Goal: Information Seeking & Learning: Learn about a topic

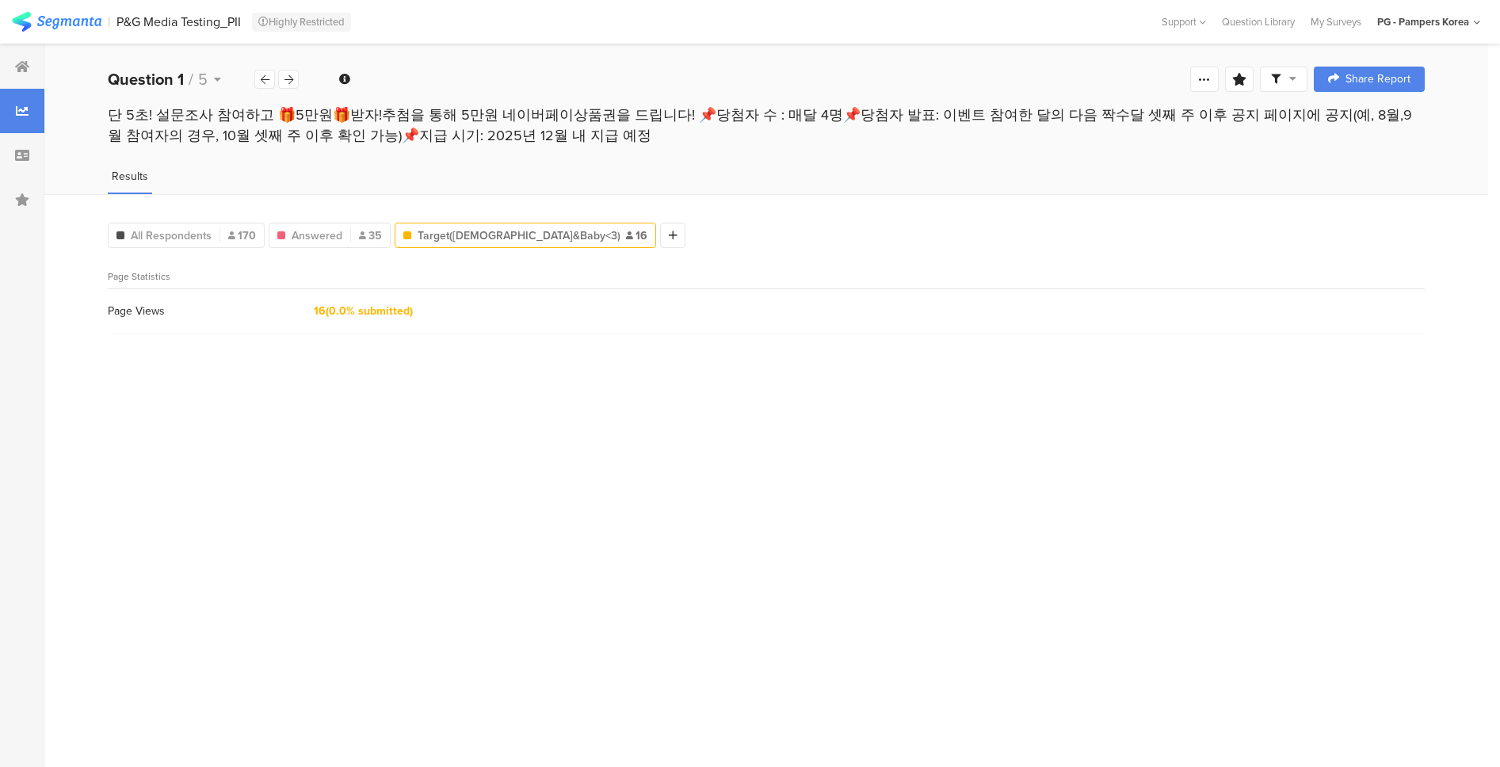
click at [138, 316] on div "Page Views" at bounding box center [203, 311] width 190 height 17
click at [343, 315] on span "(0.0% submitted)" at bounding box center [369, 311] width 87 height 17
click at [286, 78] on icon at bounding box center [288, 79] width 9 height 10
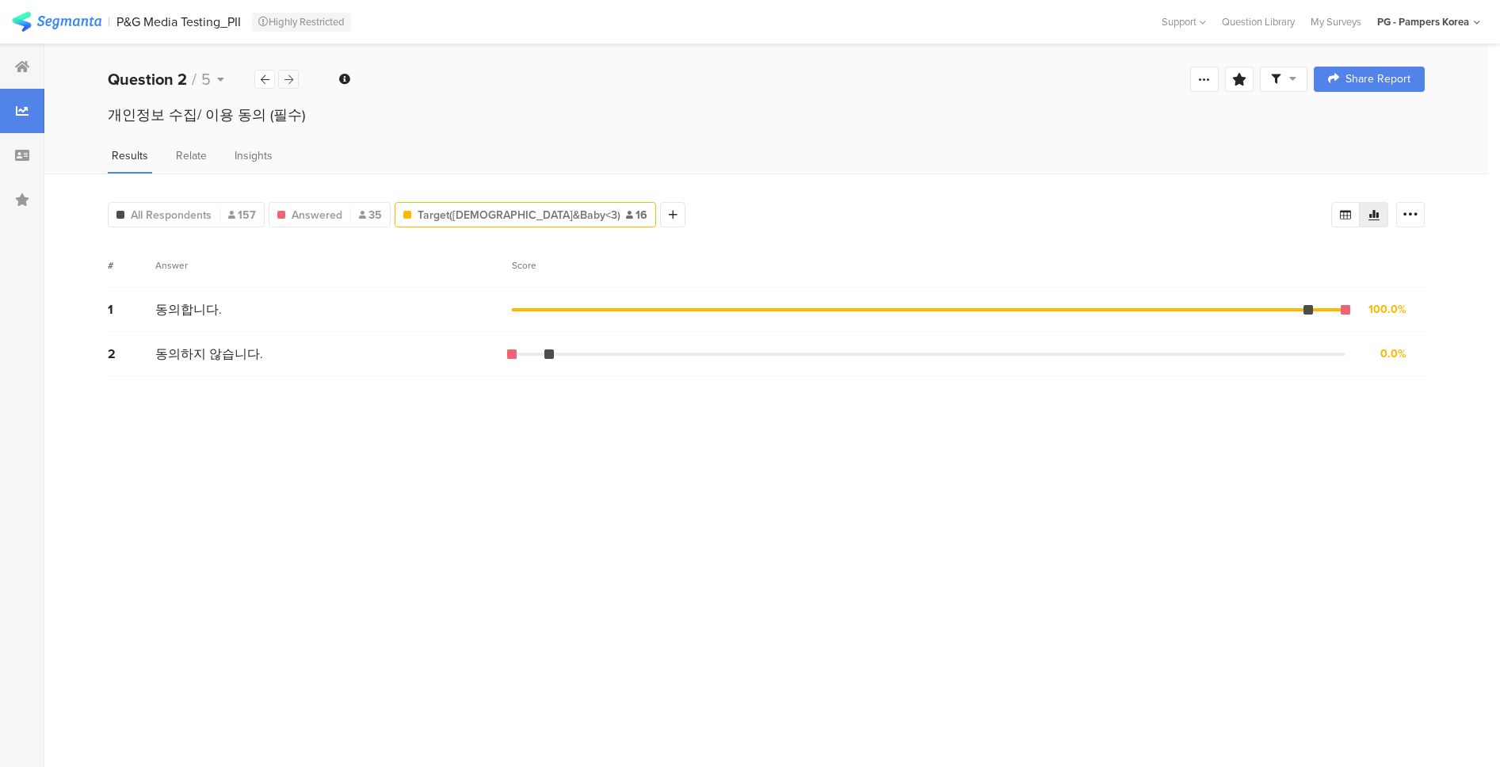
click at [287, 77] on icon at bounding box center [288, 79] width 9 height 10
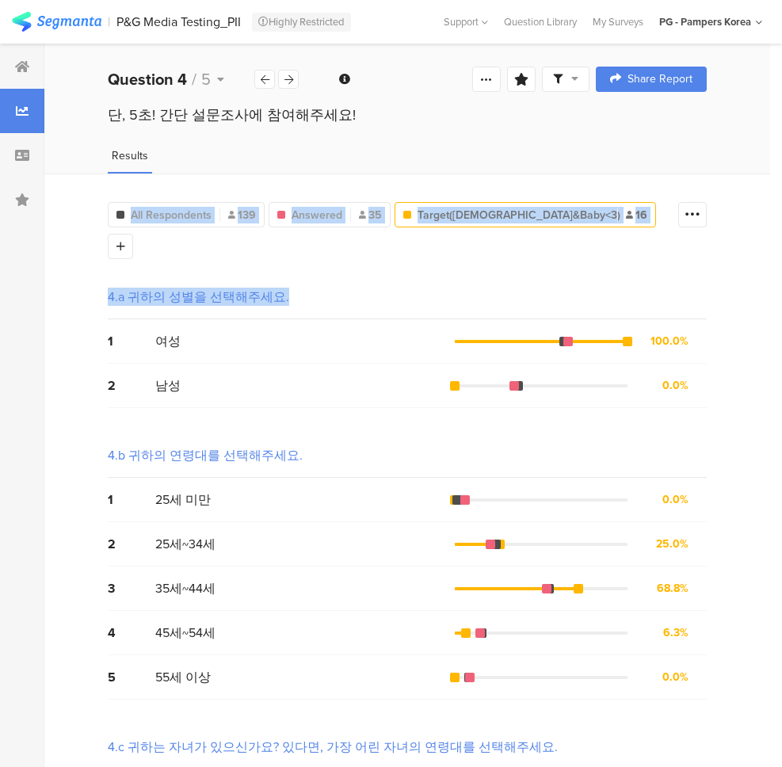
drag, startPoint x: 84, startPoint y: 197, endPoint x: 632, endPoint y: 241, distance: 550.2
click at [632, 241] on div "All Respondents 139 Answered 35 Target([DEMOGRAPHIC_DATA]&Baby<3) 16 Add Segmen…" at bounding box center [407, 566] width 726 height 785
click at [662, 218] on div "All Respondents 139 Answered 35 Target([DEMOGRAPHIC_DATA]&Baby<3) 16 Add Segment" at bounding box center [389, 227] width 563 height 63
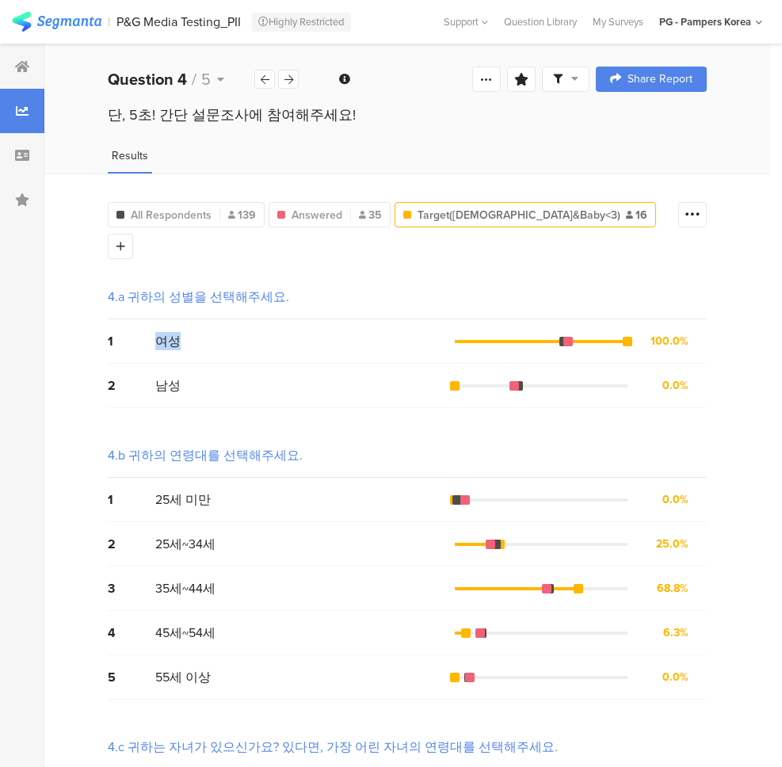
drag, startPoint x: 156, startPoint y: 307, endPoint x: 193, endPoint y: 311, distance: 36.7
click at [193, 332] on div "여성" at bounding box center [305, 341] width 300 height 18
drag, startPoint x: 157, startPoint y: 358, endPoint x: 185, endPoint y: 360, distance: 27.8
click at [185, 376] on div "남성" at bounding box center [305, 385] width 300 height 18
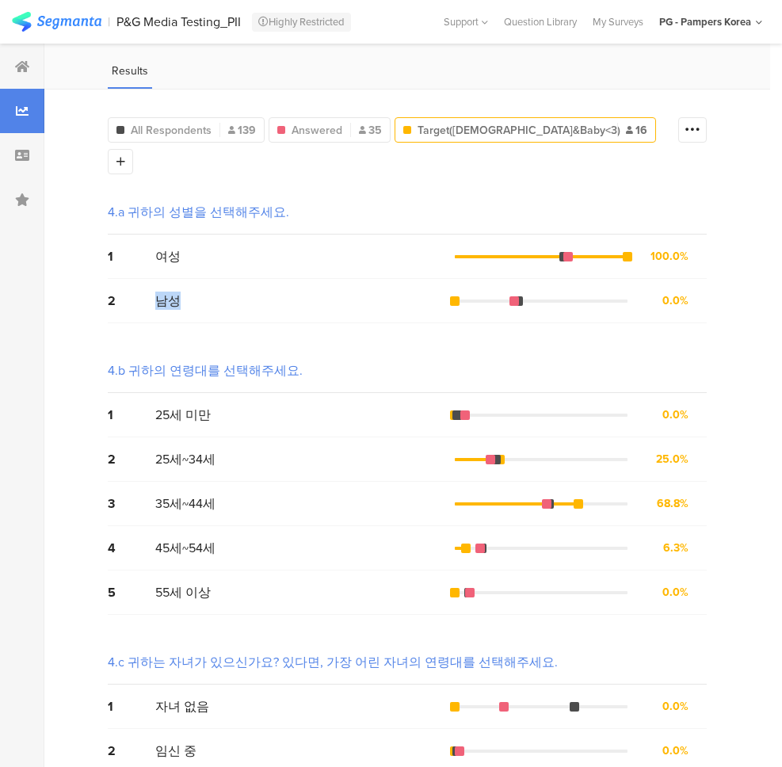
scroll to position [81, 0]
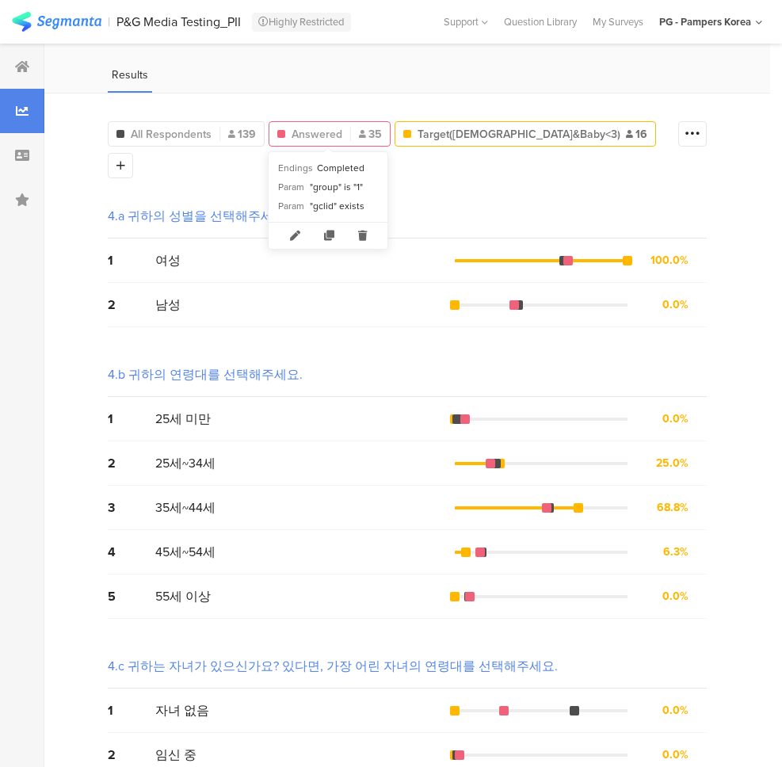
click at [318, 143] on div "Answered 35" at bounding box center [330, 133] width 122 height 25
click at [292, 143] on div "Answered 35" at bounding box center [330, 133] width 122 height 25
click at [164, 132] on span "All Respondents" at bounding box center [171, 134] width 81 height 17
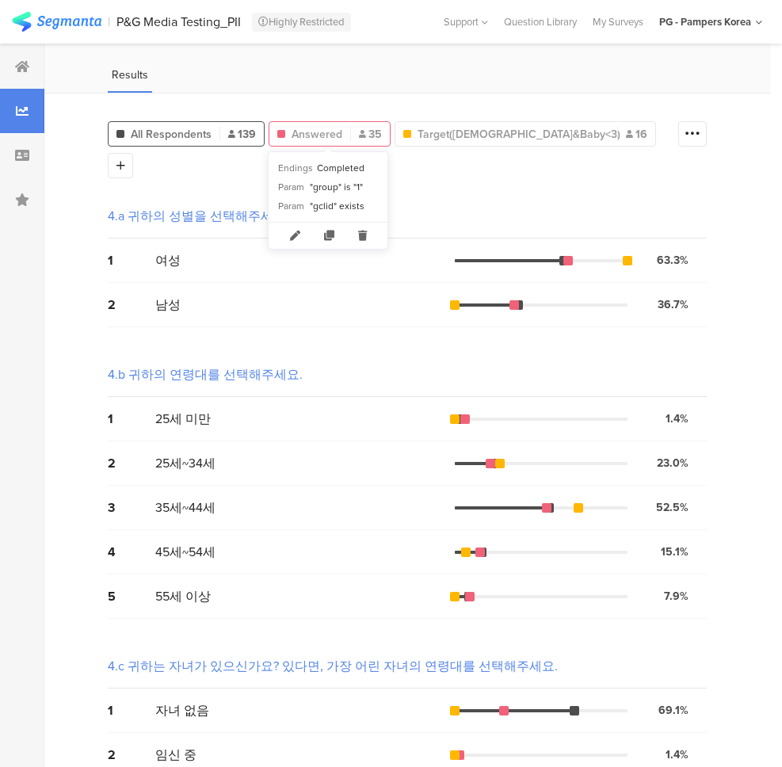
click at [331, 135] on span "Answered" at bounding box center [317, 134] width 51 height 17
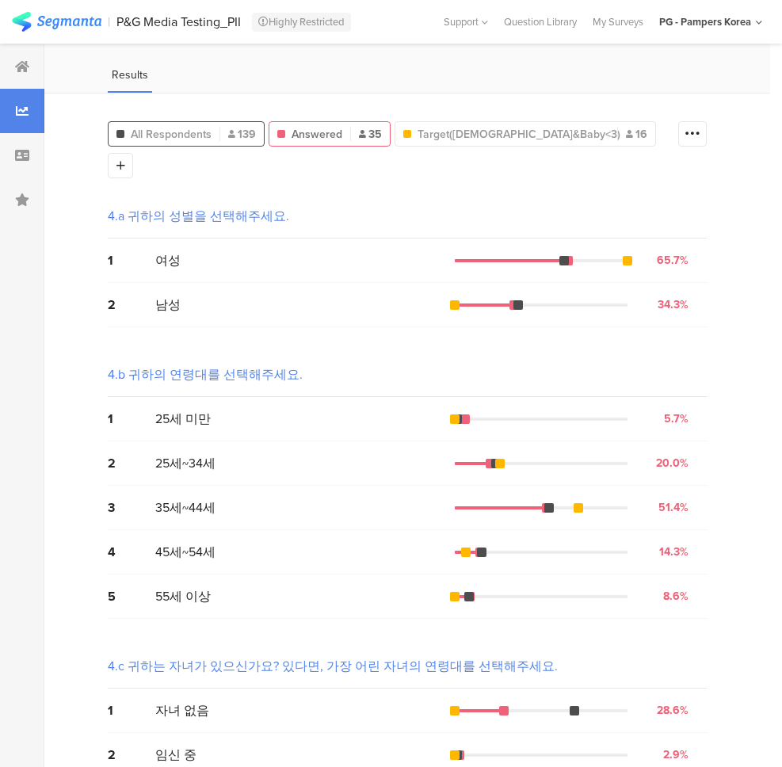
click at [196, 132] on span "All Respondents" at bounding box center [171, 134] width 81 height 17
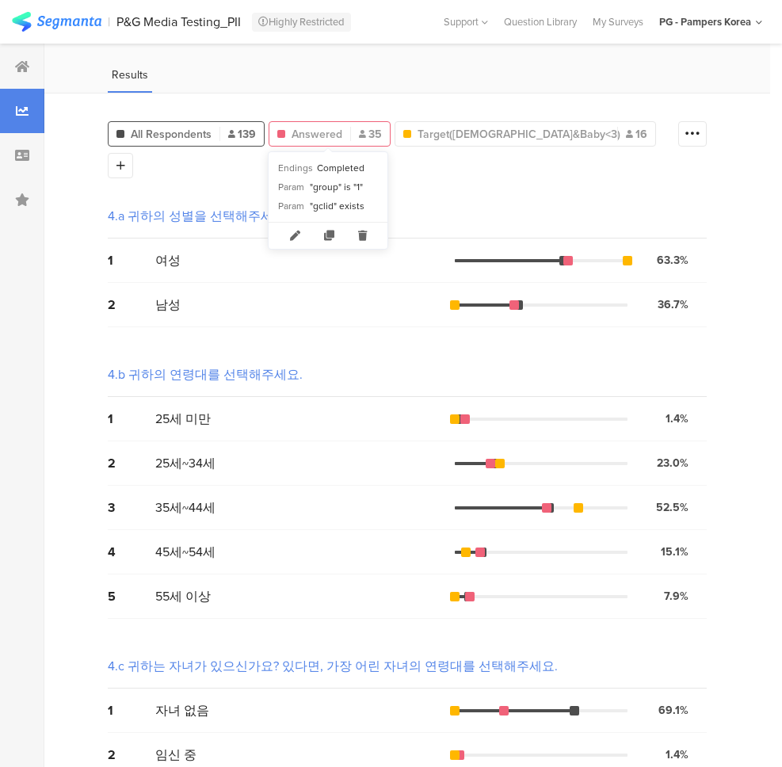
click at [315, 132] on span "Answered" at bounding box center [317, 134] width 51 height 17
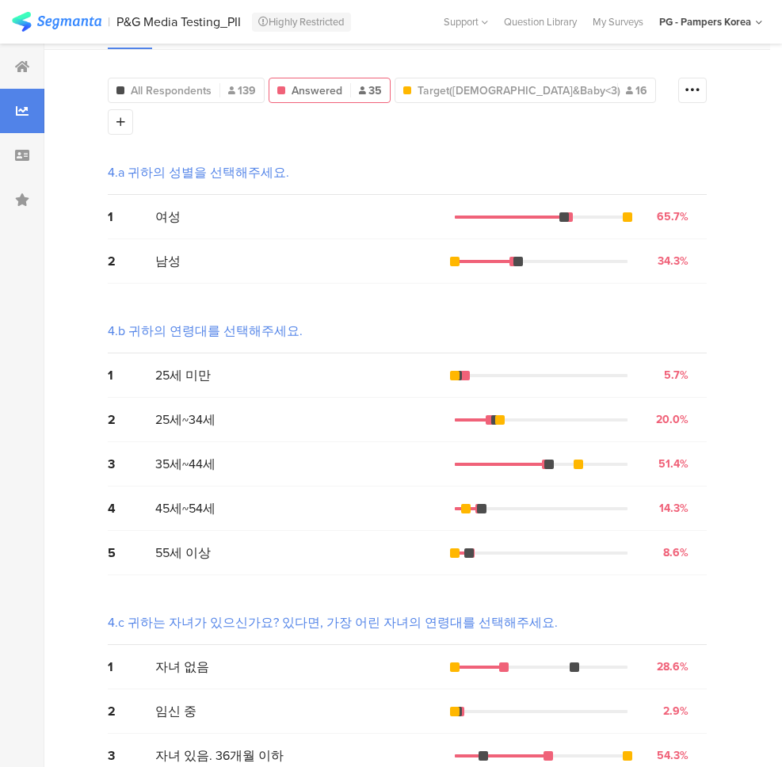
scroll to position [160, 0]
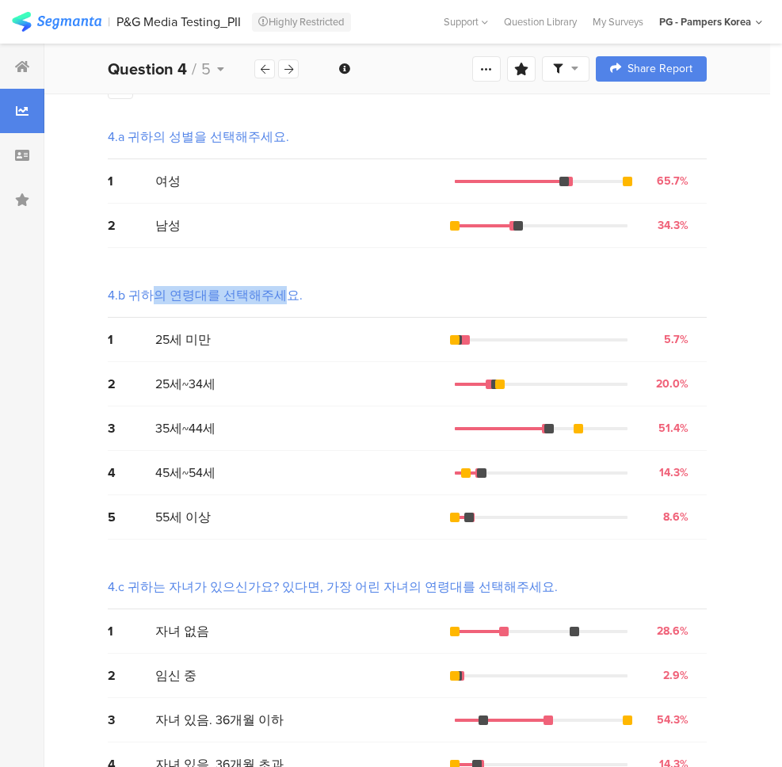
drag, startPoint x: 151, startPoint y: 266, endPoint x: 273, endPoint y: 269, distance: 122.1
click at [273, 286] on div "4.b 귀하의 연령대를 선택해주세요." at bounding box center [205, 295] width 195 height 18
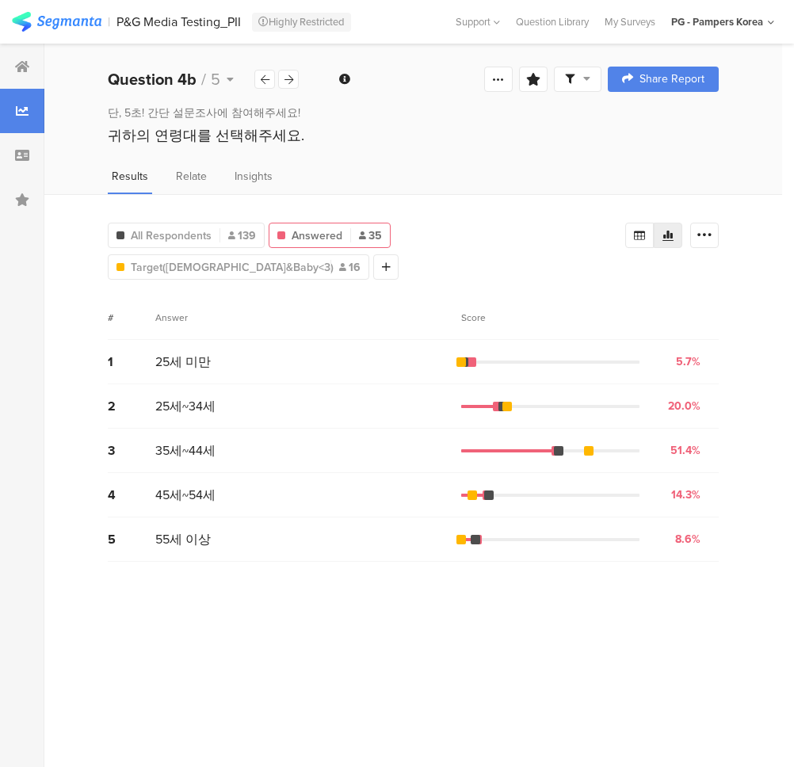
click at [750, 266] on div "All Respondents 139 Answered 35 Target([DEMOGRAPHIC_DATA]&Baby<3) 16 Add Segmen…" at bounding box center [413, 480] width 738 height 573
drag, startPoint x: 155, startPoint y: 370, endPoint x: 716, endPoint y: 427, distance: 564.0
click at [716, 427] on div "1 25세 미만 5.7% 2 votes 2 25세~34세 20.0% 7 votes 3 35세~44세 51.4% 18 votes 4 45세~54…" at bounding box center [413, 451] width 611 height 222
click at [748, 418] on div "All Respondents 139 Answered 35 Target([DEMOGRAPHIC_DATA]&Baby<3) 16 Add Segmen…" at bounding box center [413, 480] width 738 height 573
click at [319, 242] on span "Answered" at bounding box center [317, 235] width 51 height 17
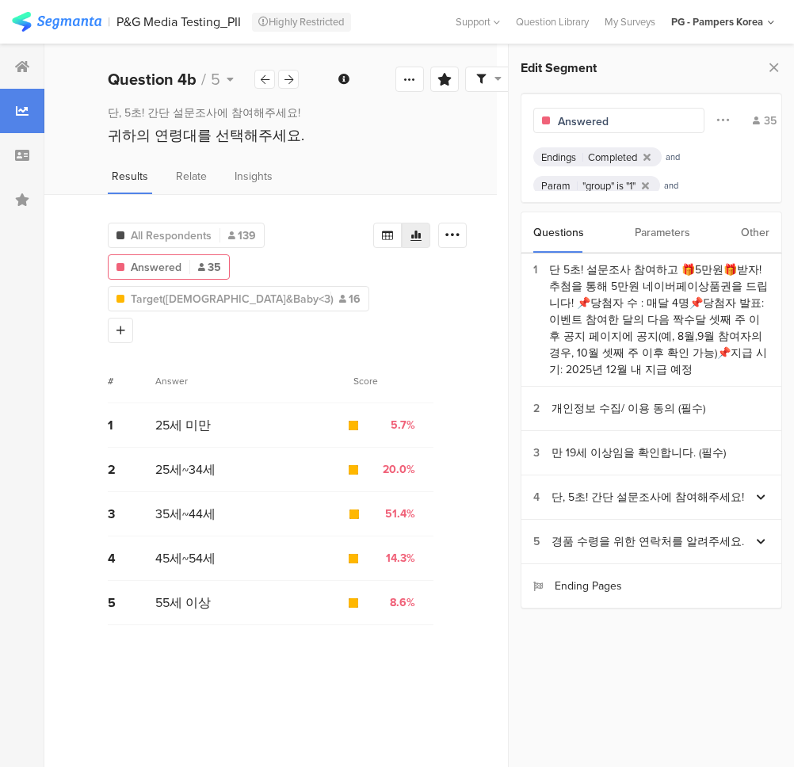
drag, startPoint x: 777, startPoint y: 67, endPoint x: 770, endPoint y: 71, distance: 8.2
click at [777, 67] on icon at bounding box center [774, 67] width 17 height 22
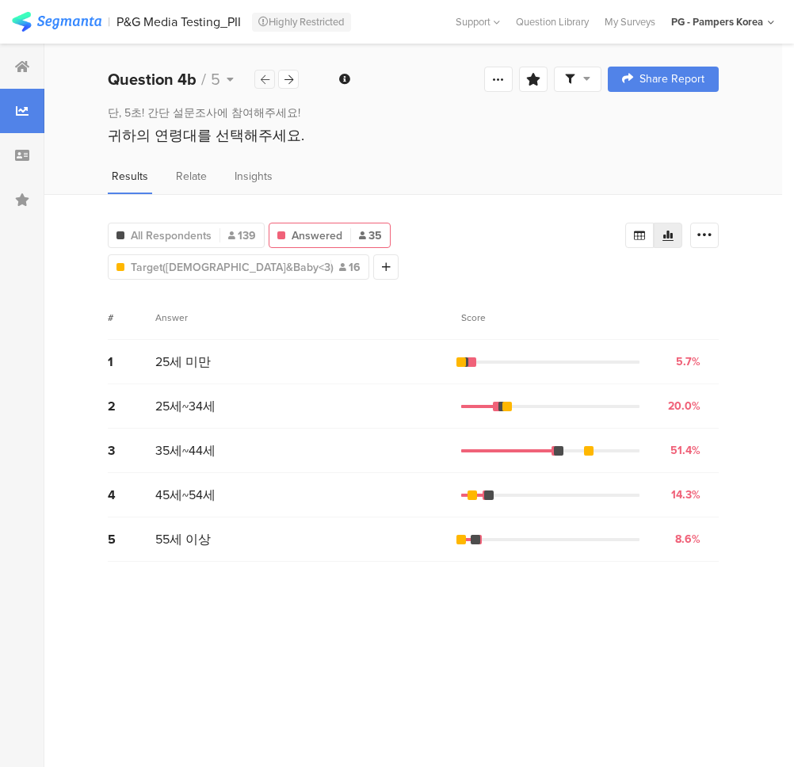
click at [266, 82] on icon at bounding box center [265, 79] width 9 height 10
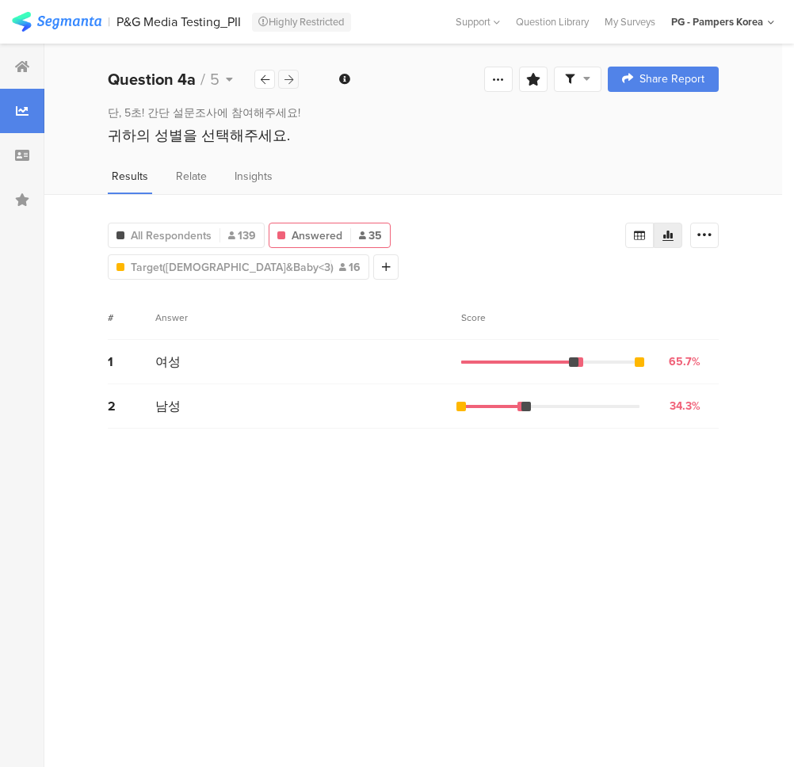
click at [284, 78] on icon at bounding box center [288, 79] width 9 height 10
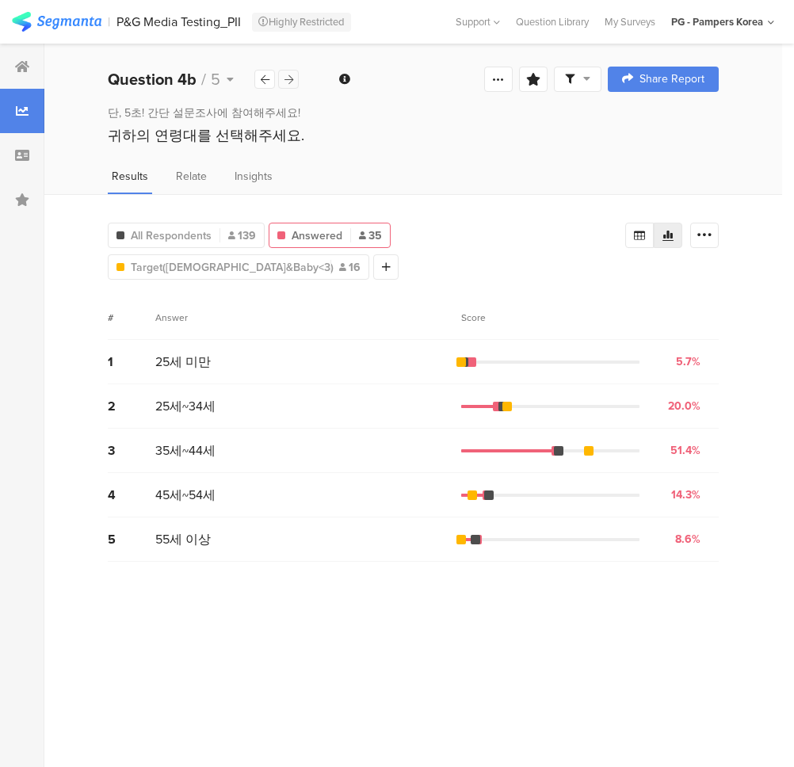
click at [284, 78] on icon at bounding box center [288, 79] width 9 height 10
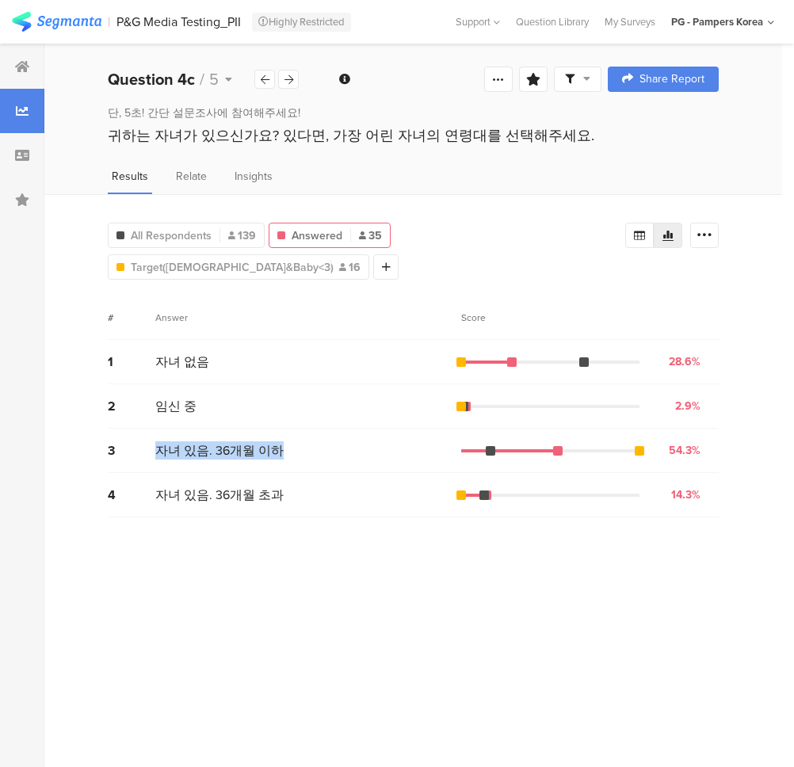
drag, startPoint x: 149, startPoint y: 417, endPoint x: 287, endPoint y: 419, distance: 137.9
click at [287, 429] on div "3 자녀 있음. 36개월 이하 54.3% 19 votes" at bounding box center [413, 451] width 611 height 44
click at [280, 441] on div "자녀 있음. 36개월 이하" at bounding box center [308, 450] width 306 height 18
drag, startPoint x: 158, startPoint y: 328, endPoint x: 200, endPoint y: 328, distance: 42.0
click at [200, 353] on span "자녀 없음" at bounding box center [182, 362] width 54 height 18
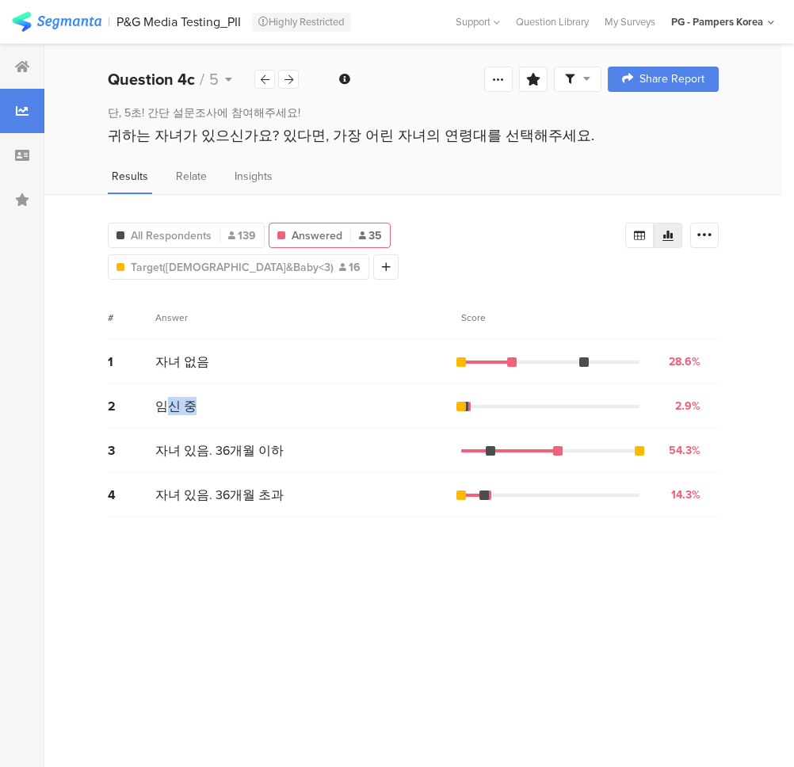
drag, startPoint x: 162, startPoint y: 376, endPoint x: 227, endPoint y: 372, distance: 65.1
click at [227, 397] on div "임신 중" at bounding box center [308, 406] width 306 height 18
drag, startPoint x: 184, startPoint y: 467, endPoint x: 298, endPoint y: 459, distance: 114.4
click at [298, 486] on div "자녀 있음. 36개월 초과" at bounding box center [308, 495] width 306 height 18
click at [224, 486] on span "자녀 있음. 36개월 초과" at bounding box center [219, 495] width 128 height 18
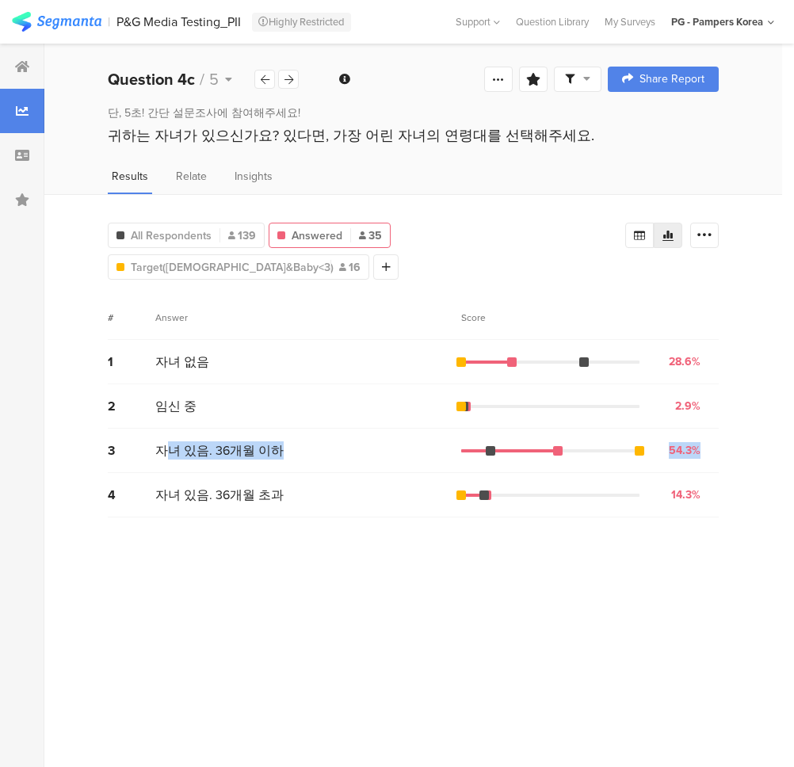
drag, startPoint x: 173, startPoint y: 418, endPoint x: 701, endPoint y: 416, distance: 528.6
click at [701, 429] on div "3 자녀 있음. 36개월 이하 54.3% 19 votes" at bounding box center [413, 451] width 611 height 44
click at [281, 81] on div at bounding box center [288, 79] width 21 height 19
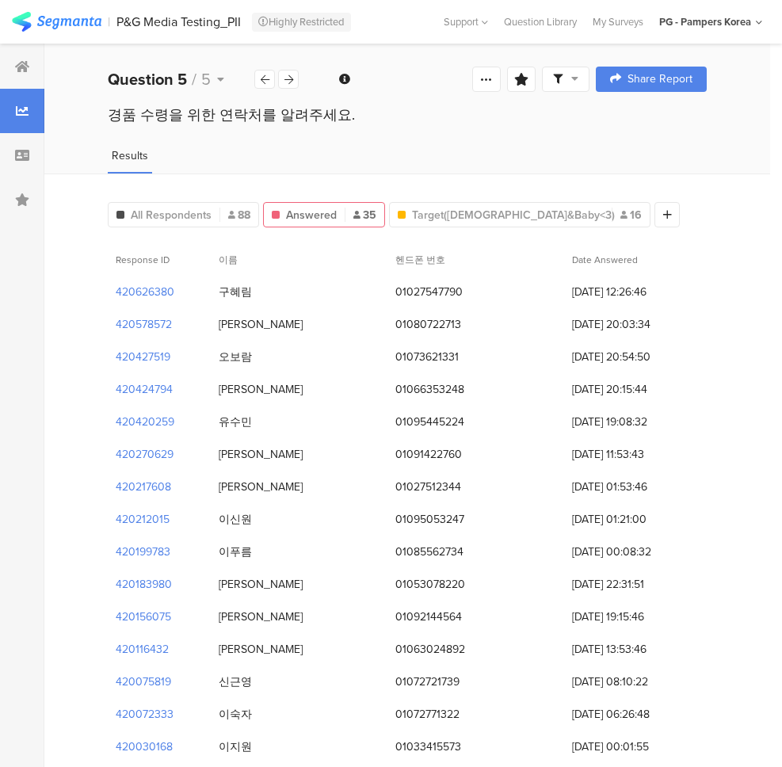
drag, startPoint x: 258, startPoint y: 78, endPoint x: 515, endPoint y: 136, distance: 263.4
click at [514, 135] on section "Welcome page 1 단 5초! 설문조사 참여하고 🎁5만원🎁받자!추첨을 통해 5만원 네이버페이상품권을 드립니다! 📌당첨자 수 : 매달 4…" at bounding box center [407, 742] width 726 height 1397
click at [469, 143] on div "경품 수령을 위한 연락처를 알려주세요." at bounding box center [407, 130] width 726 height 51
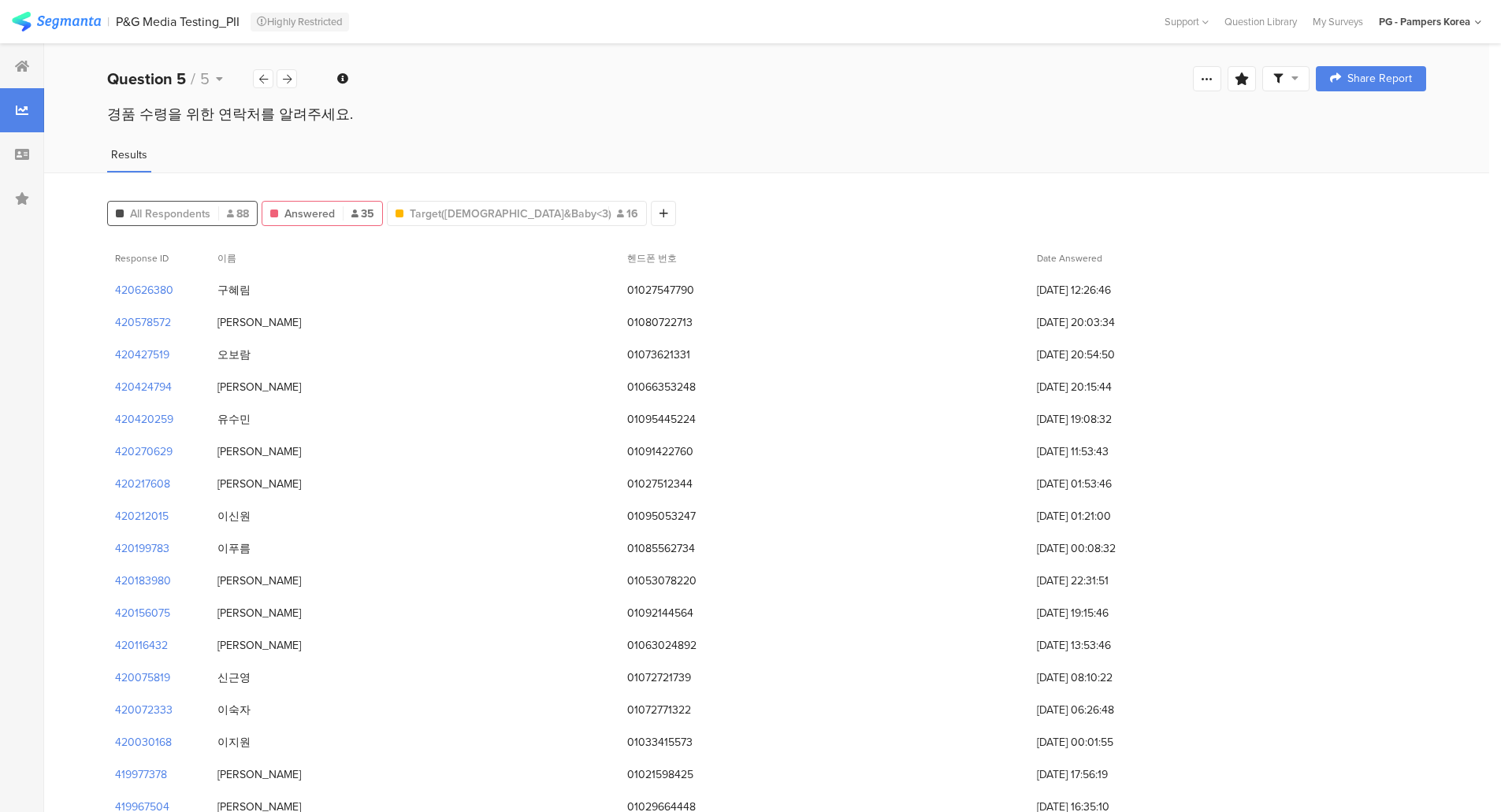
click at [140, 214] on span "All Respondents" at bounding box center [170, 214] width 81 height 17
click at [268, 75] on div at bounding box center [262, 79] width 21 height 19
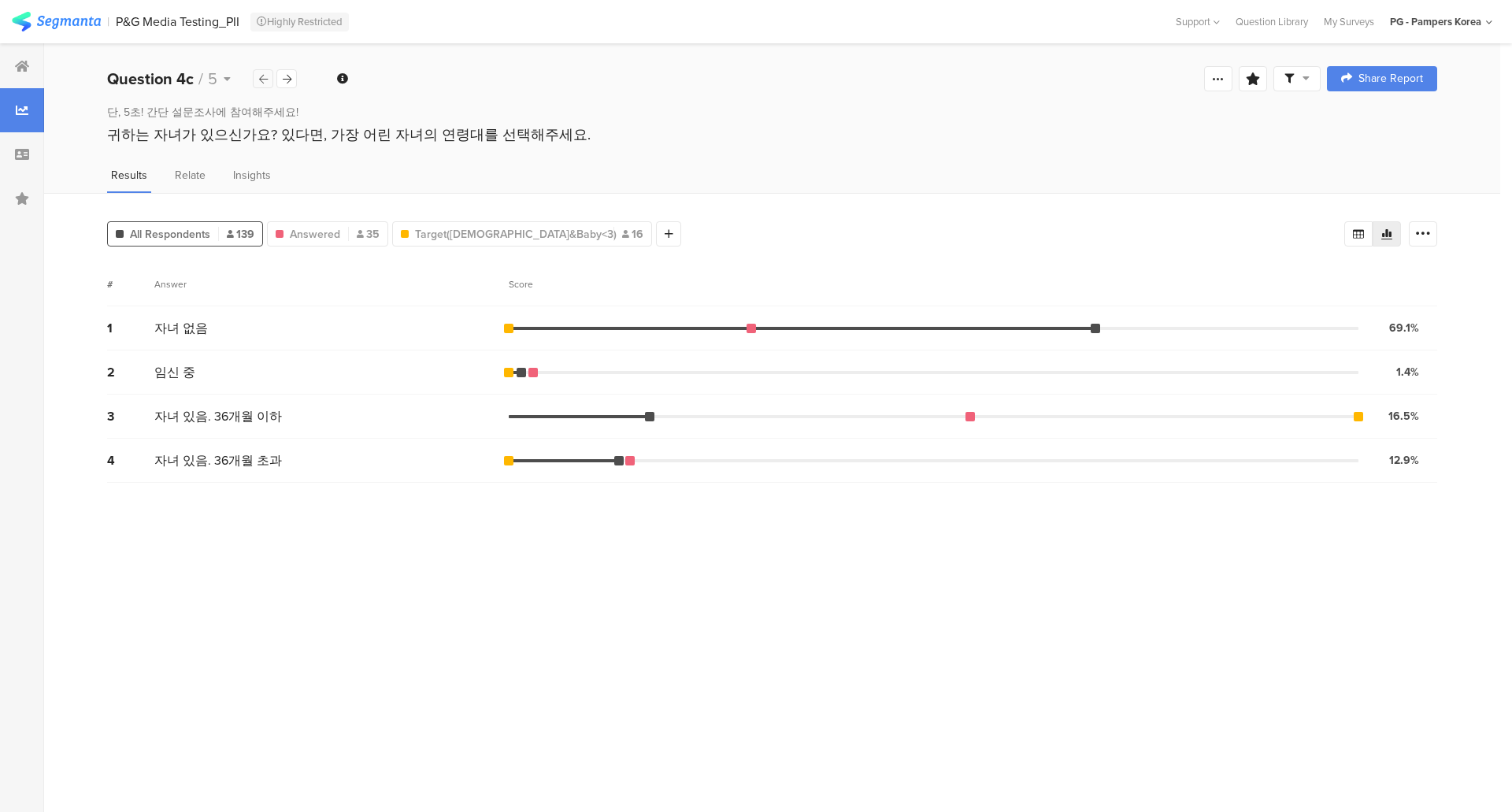
click at [261, 82] on icon at bounding box center [263, 79] width 9 height 10
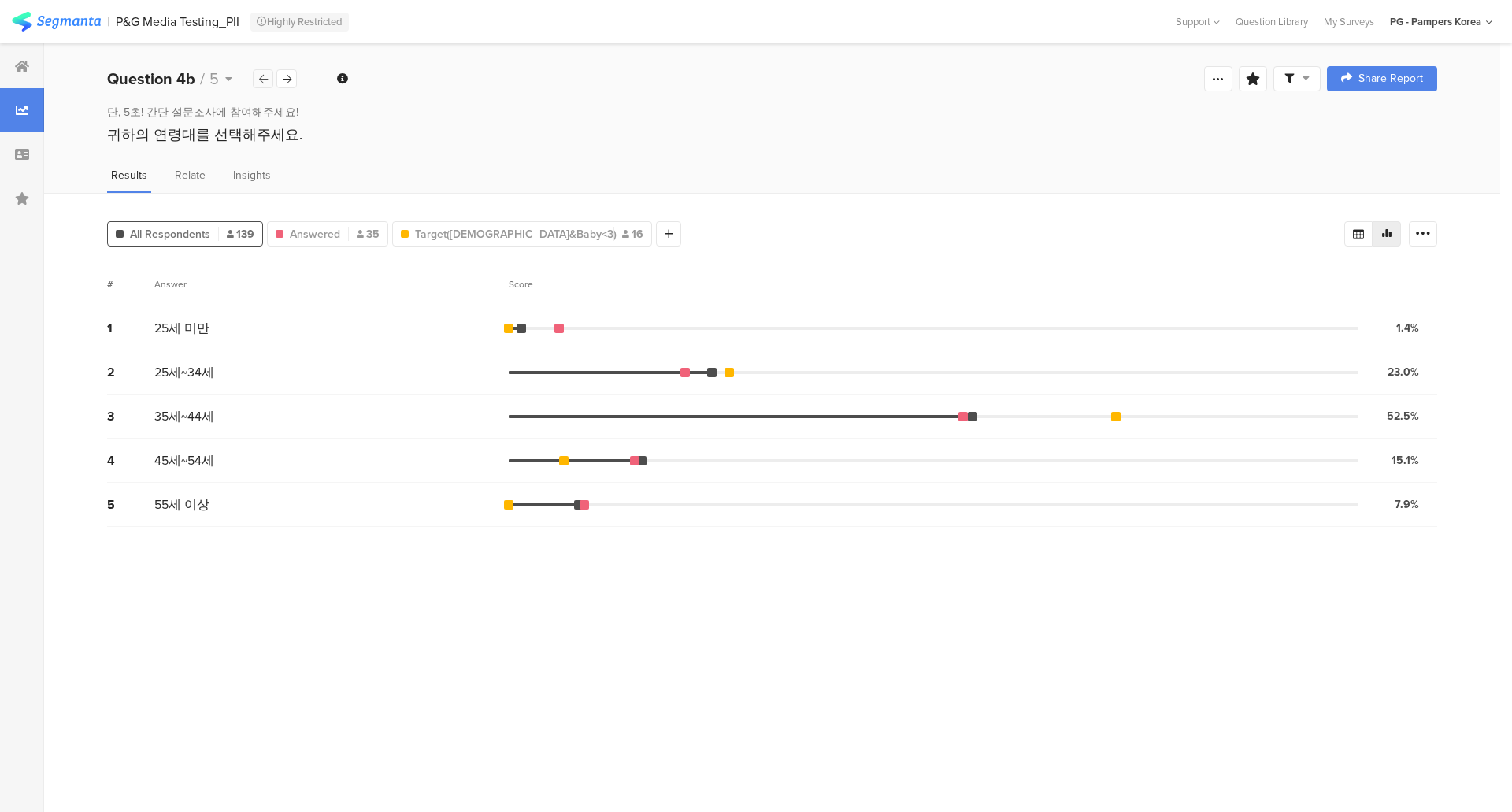
click at [256, 71] on div at bounding box center [262, 79] width 21 height 19
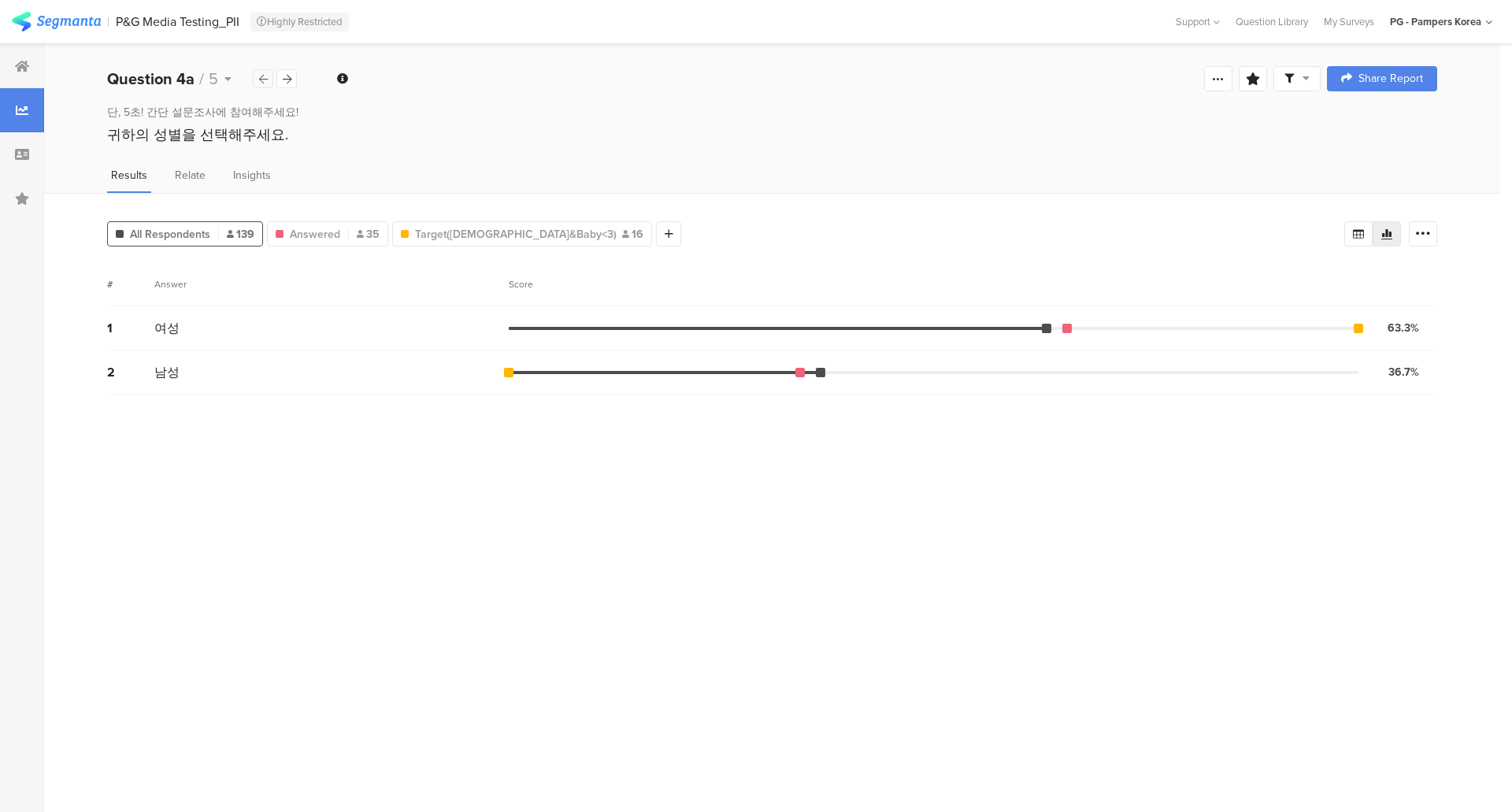
click at [257, 76] on div at bounding box center [262, 79] width 21 height 19
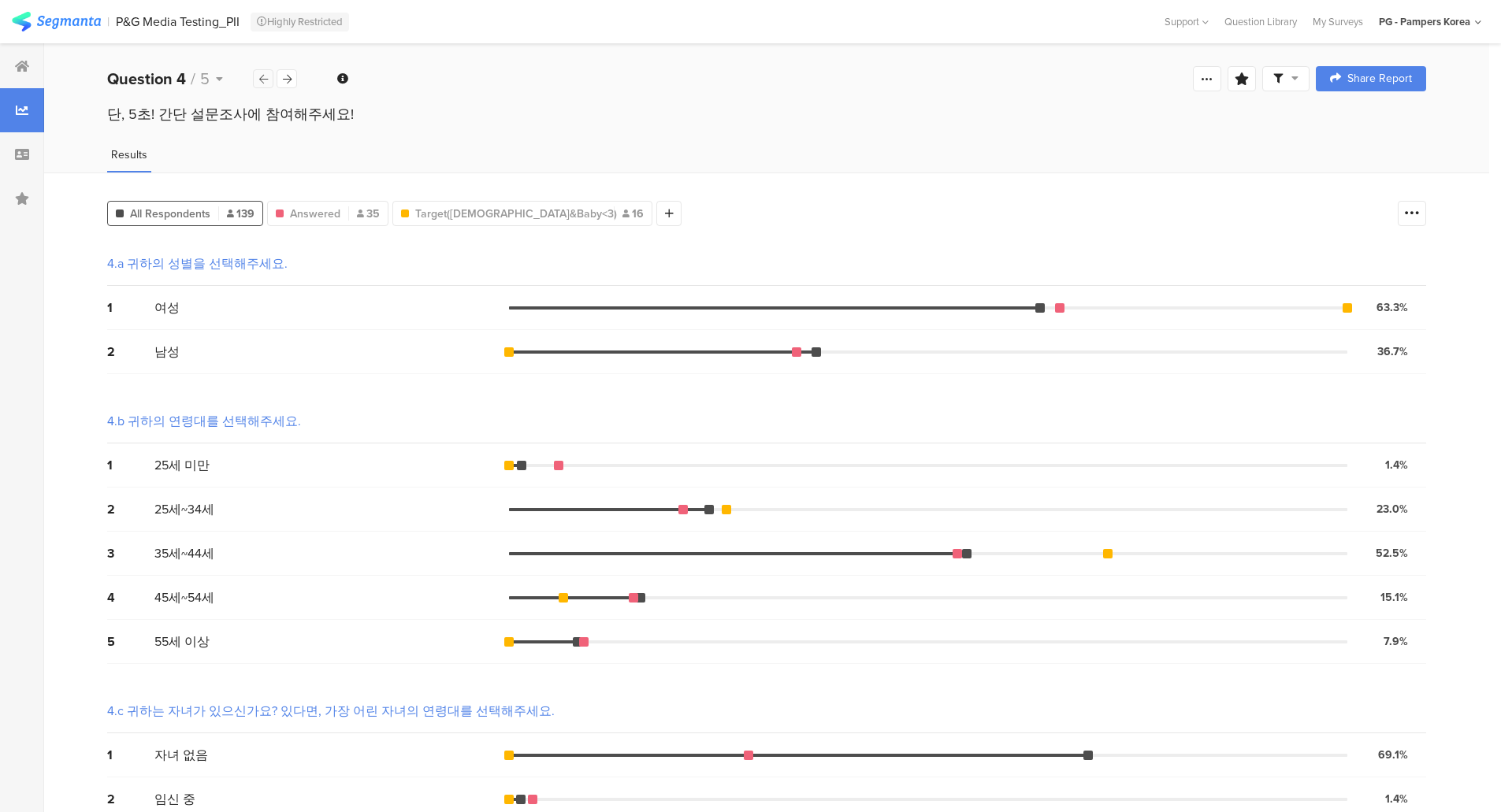
click at [259, 73] on div at bounding box center [262, 79] width 21 height 19
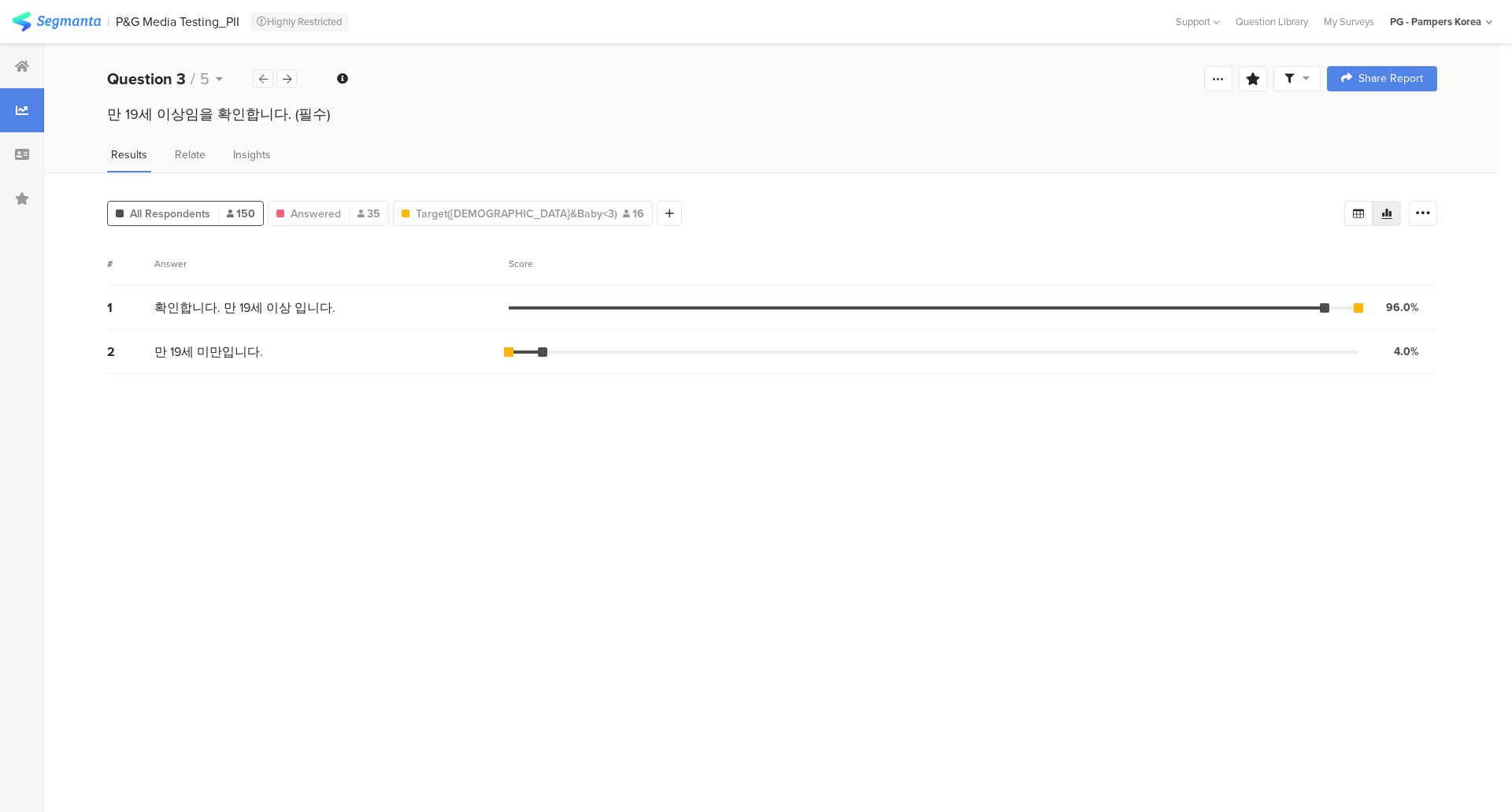
click at [256, 81] on div at bounding box center [262, 79] width 21 height 19
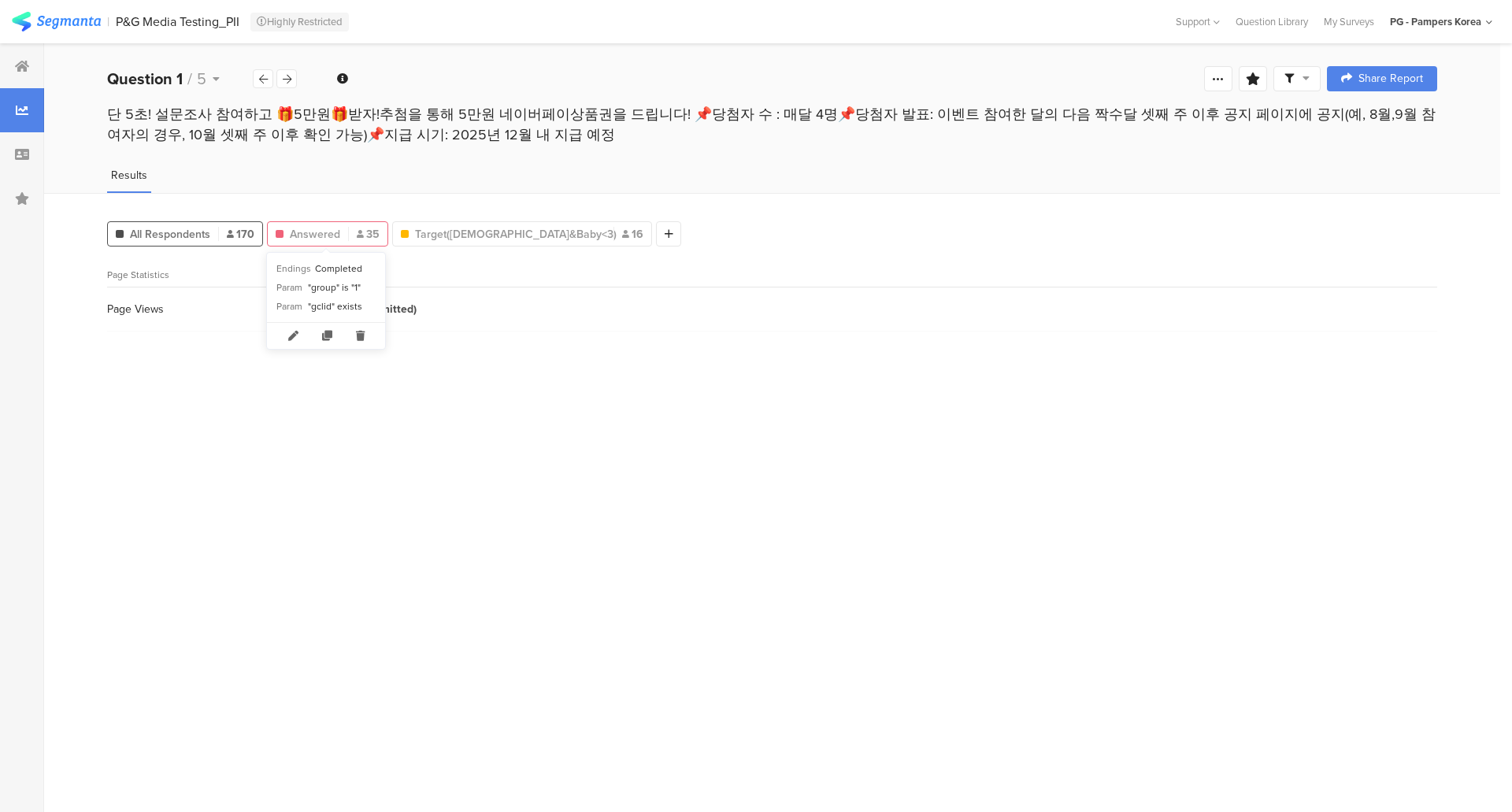
click at [327, 238] on span "Answered" at bounding box center [315, 234] width 51 height 17
drag, startPoint x: 415, startPoint y: 311, endPoint x: 367, endPoint y: 282, distance: 56.1
click at [351, 309] on div "Page Views 35 (0.0% submitted)" at bounding box center [772, 309] width 1329 height 44
click at [378, 264] on div "Page Statistics" at bounding box center [772, 274] width 1329 height 25
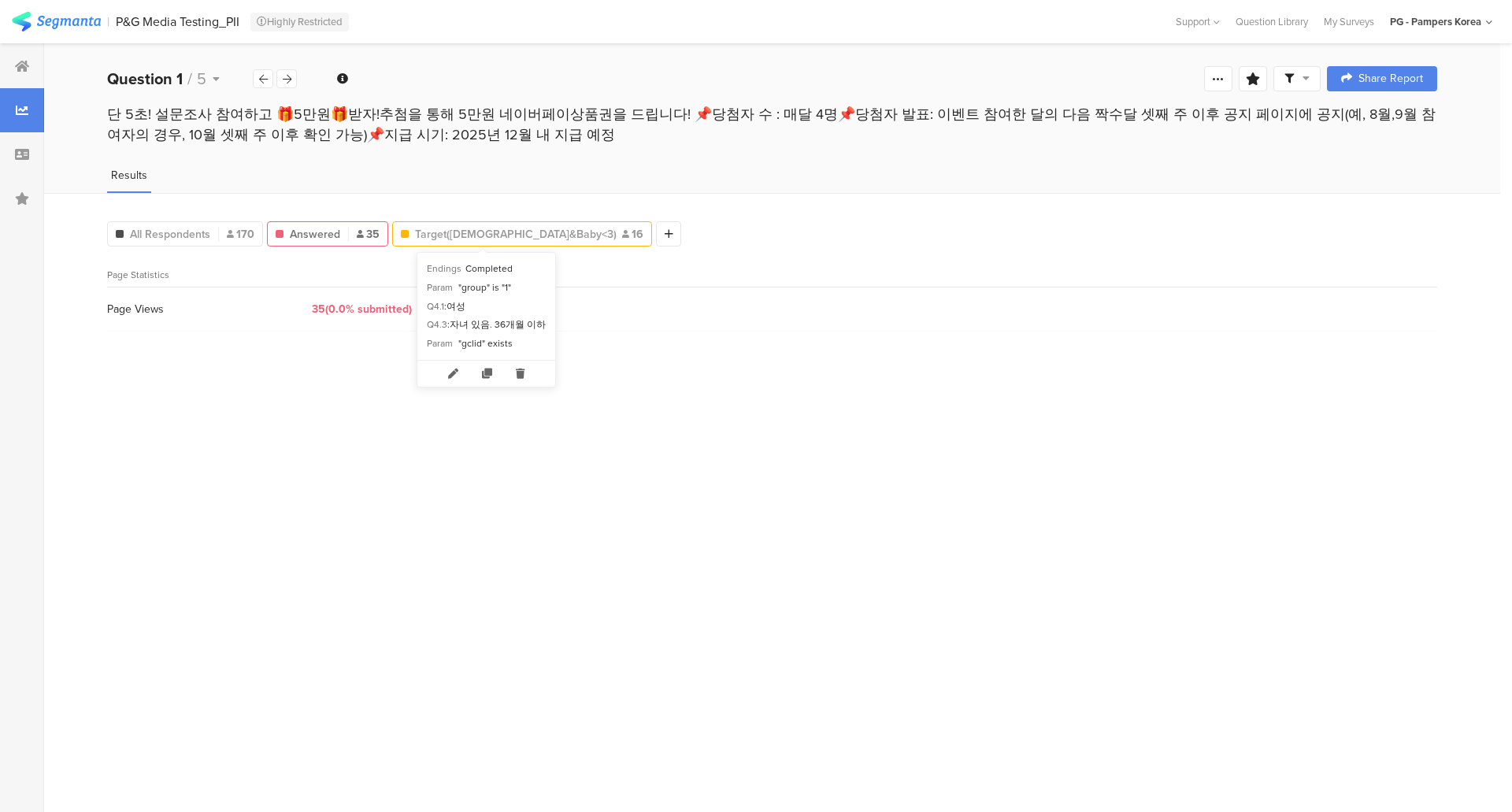
click at [484, 232] on span "Target([DEMOGRAPHIC_DATA]&Baby<3)" at bounding box center [511, 234] width 191 height 17
type input "Target([DEMOGRAPHIC_DATA]&amp;Baby&lt;3)"
drag, startPoint x: 491, startPoint y: 334, endPoint x: 475, endPoint y: 330, distance: 16.5
click at [491, 333] on div "All Respondents 170 Answered 35 Target([DEMOGRAPHIC_DATA]&Baby<3) 16 Add Segmen…" at bounding box center [771, 502] width 1455 height 619
drag, startPoint x: 442, startPoint y: 302, endPoint x: 275, endPoint y: 311, distance: 167.2
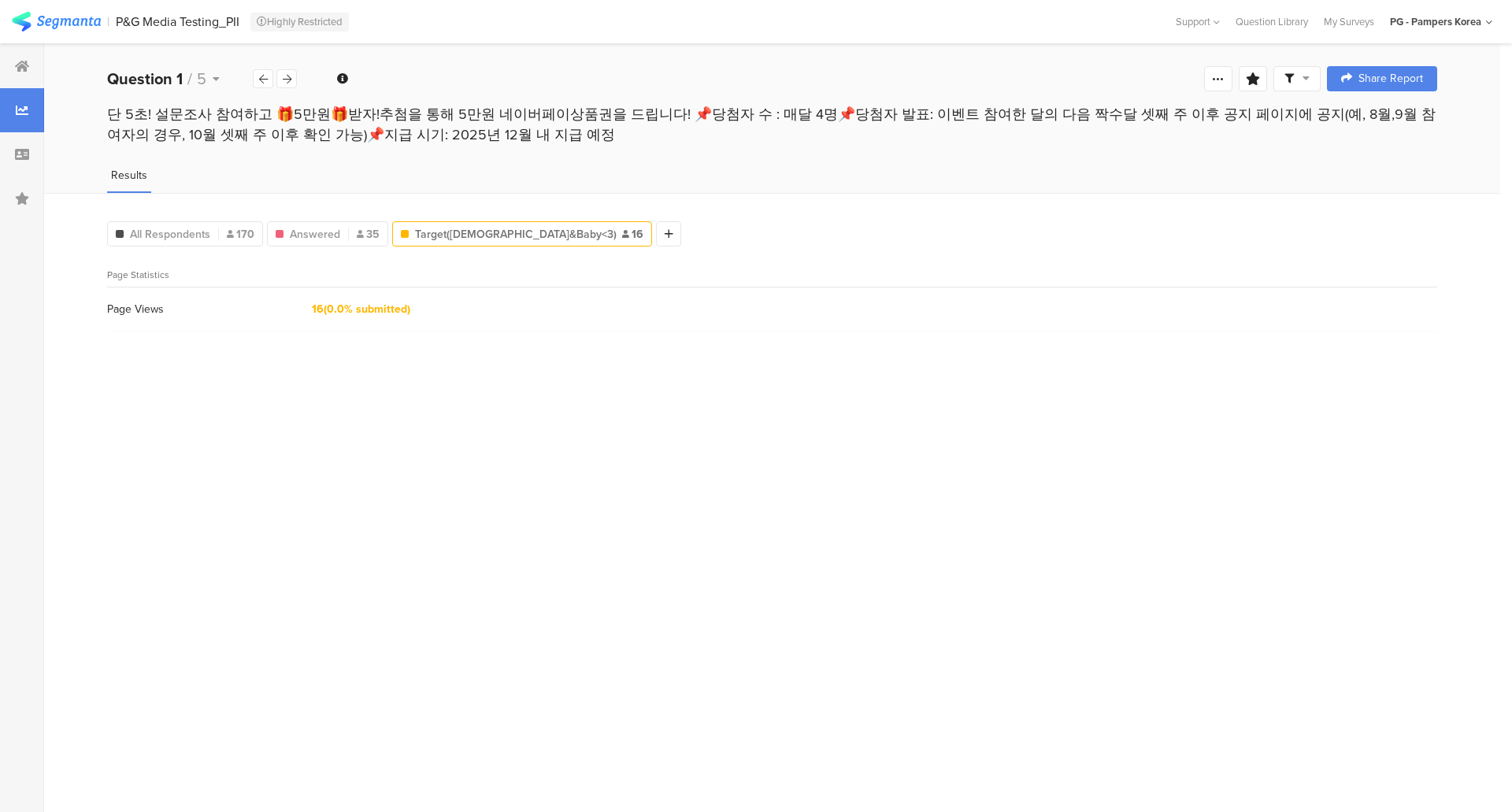
click at [275, 311] on div "Page Views 16 (0.0% submitted)" at bounding box center [772, 309] width 1329 height 44
click at [705, 269] on div "Page Statistics" at bounding box center [772, 274] width 1329 height 25
click at [170, 234] on span "All Respondents" at bounding box center [170, 234] width 80 height 17
click at [188, 378] on div "All Respondents 170 Answered 35 Target([DEMOGRAPHIC_DATA]&Baby<3) 16 Add Segmen…" at bounding box center [771, 502] width 1455 height 619
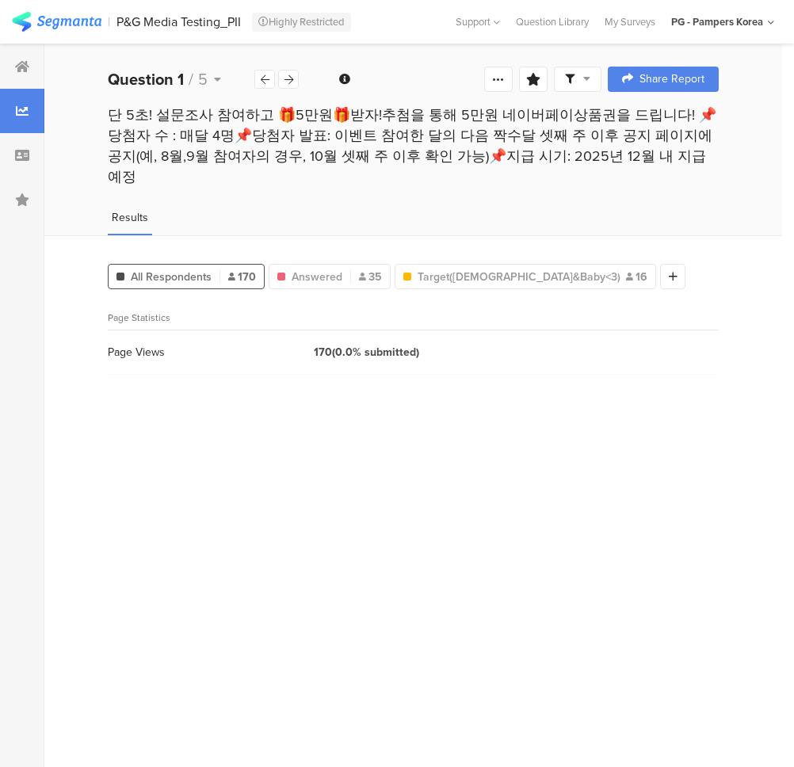
drag, startPoint x: 611, startPoint y: 380, endPoint x: 576, endPoint y: 351, distance: 45.6
click at [611, 380] on div "All Respondents 170 Answered 35 Target([DEMOGRAPHIC_DATA]&Baby<3) 16 Add Segmen…" at bounding box center [413, 501] width 738 height 532
click at [290, 80] on icon at bounding box center [288, 79] width 9 height 10
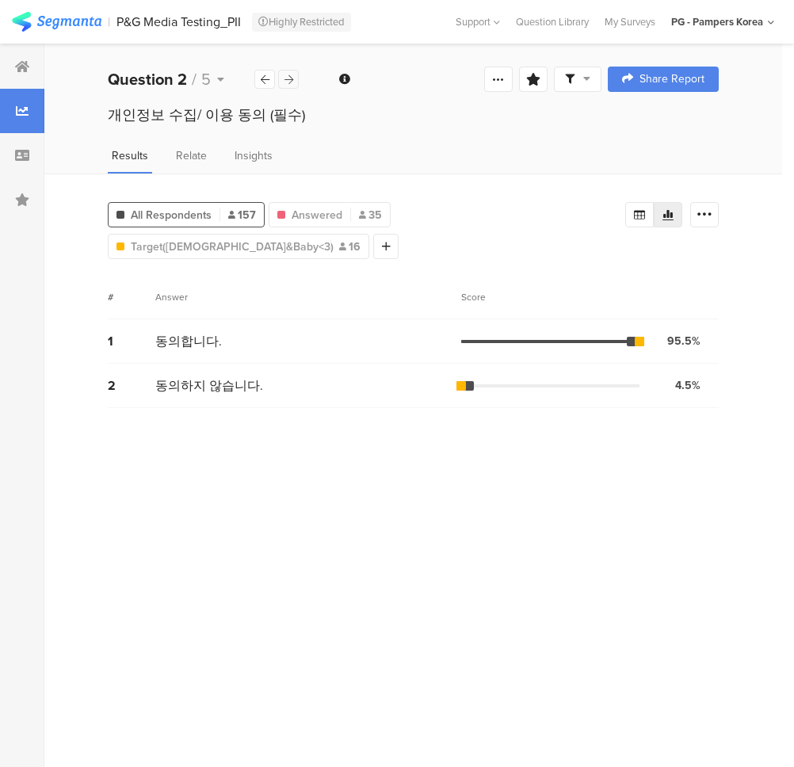
click at [290, 80] on icon at bounding box center [288, 79] width 9 height 10
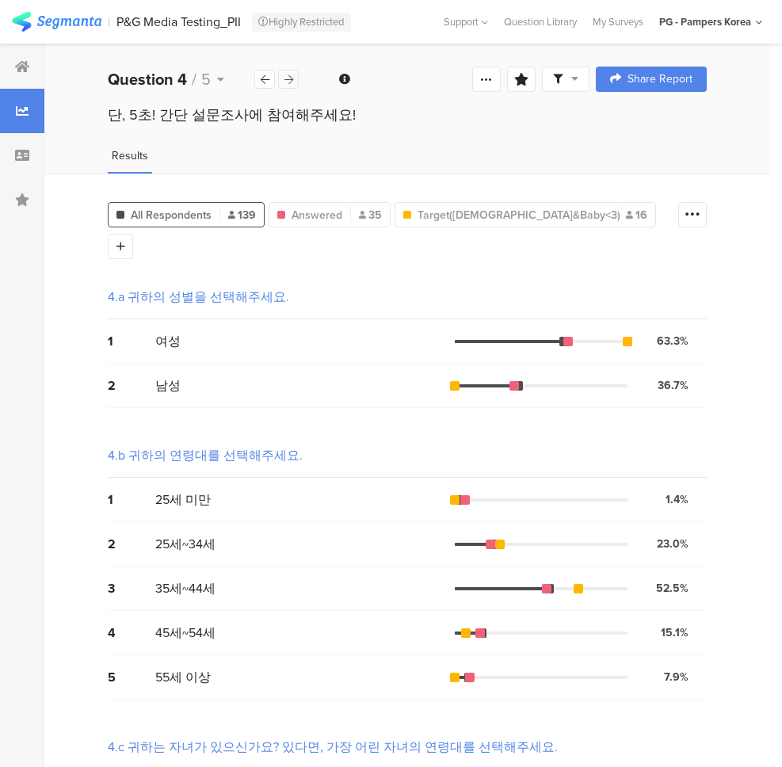
click at [290, 80] on icon at bounding box center [288, 79] width 9 height 10
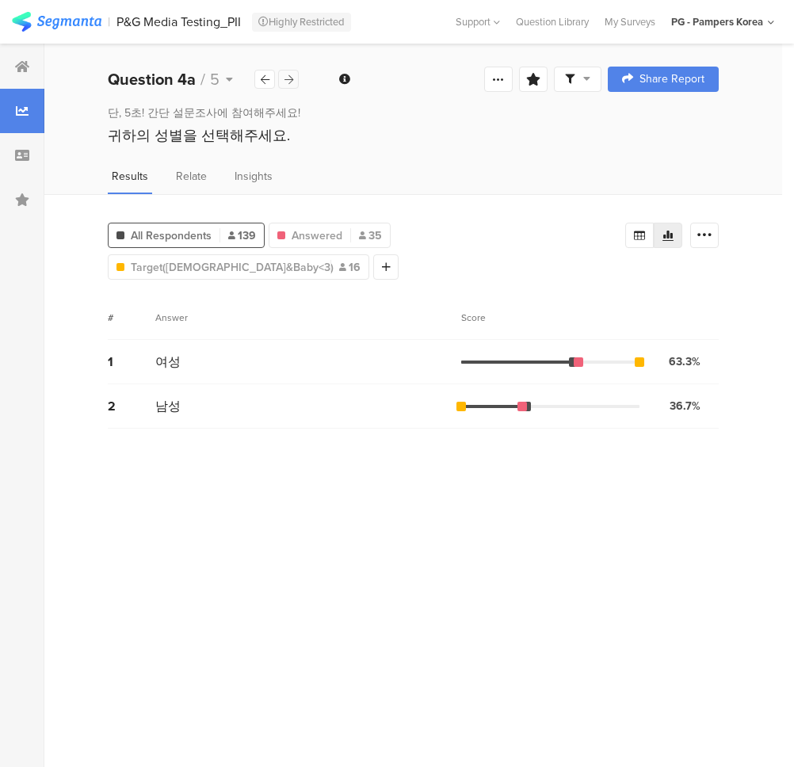
click at [290, 80] on icon at bounding box center [288, 79] width 9 height 10
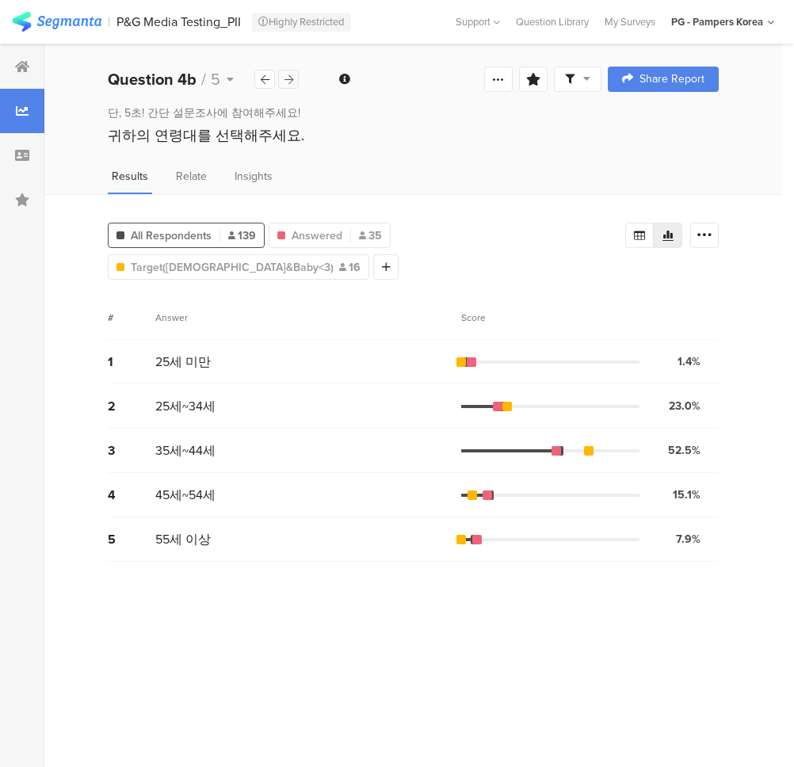
click at [290, 80] on icon at bounding box center [288, 79] width 9 height 10
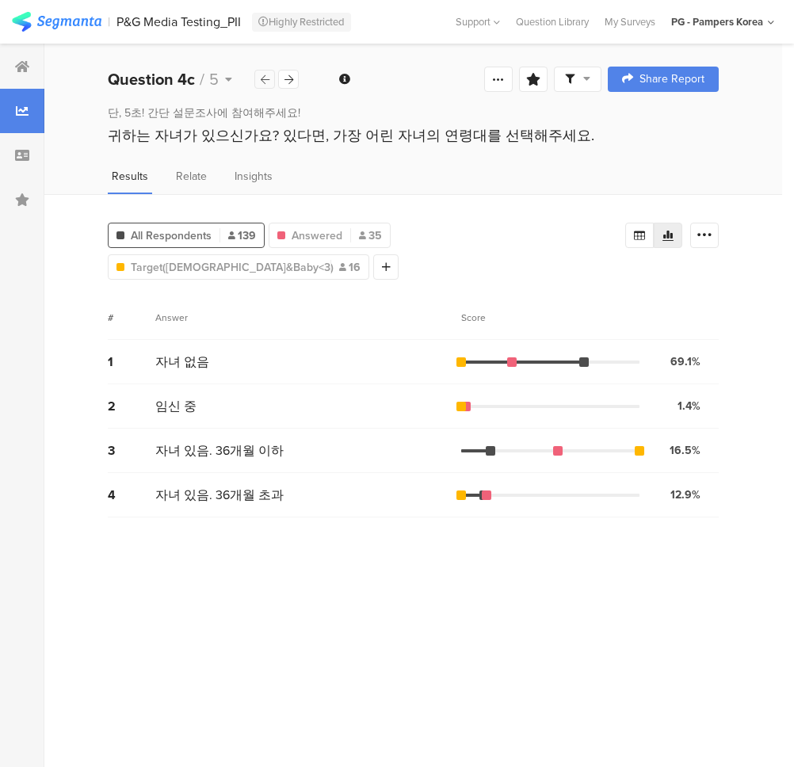
click at [261, 85] on div at bounding box center [264, 79] width 21 height 19
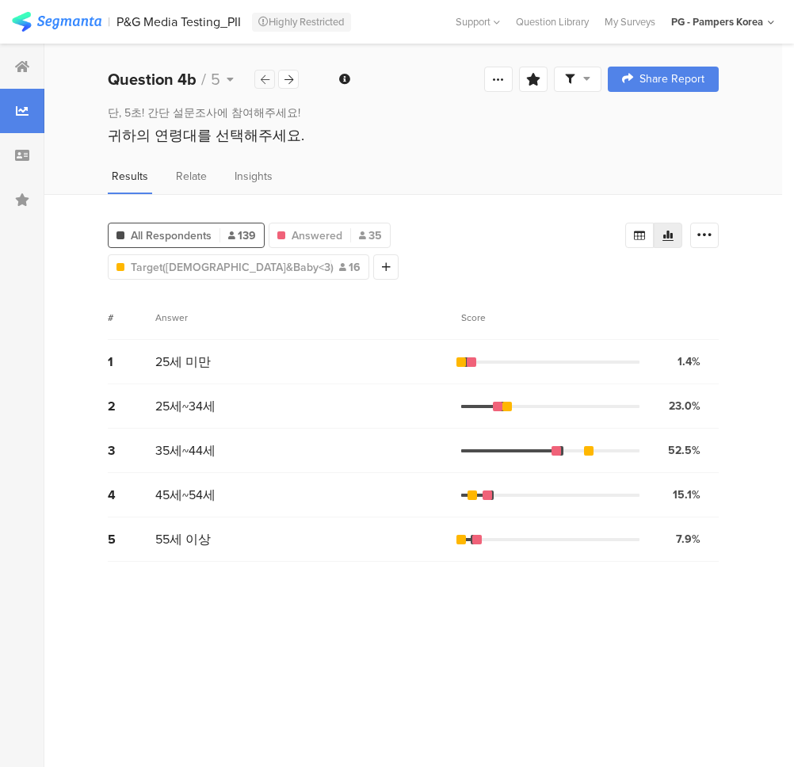
click at [261, 85] on div at bounding box center [264, 79] width 21 height 19
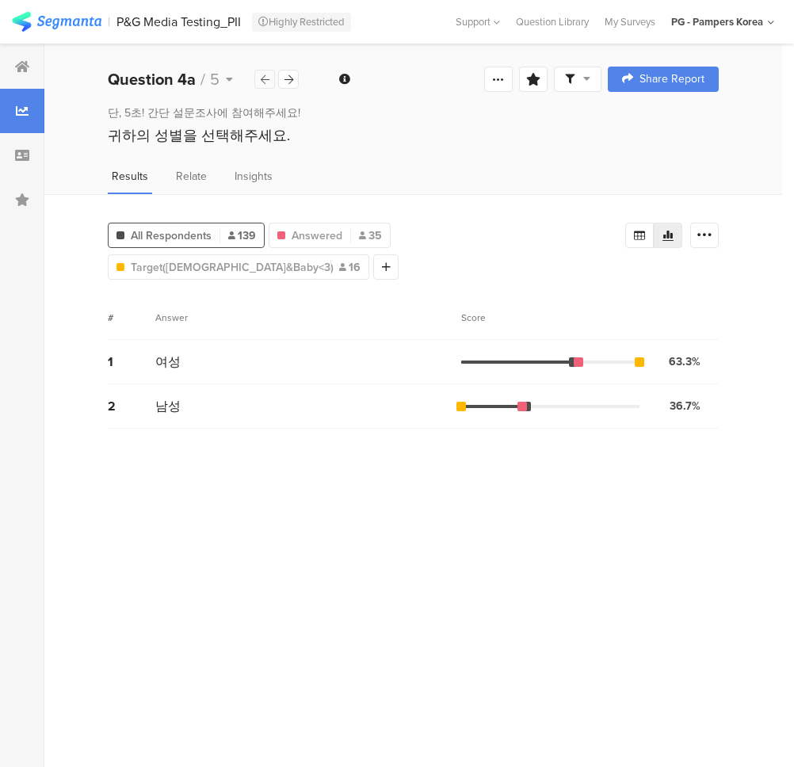
click at [267, 72] on div at bounding box center [264, 79] width 21 height 19
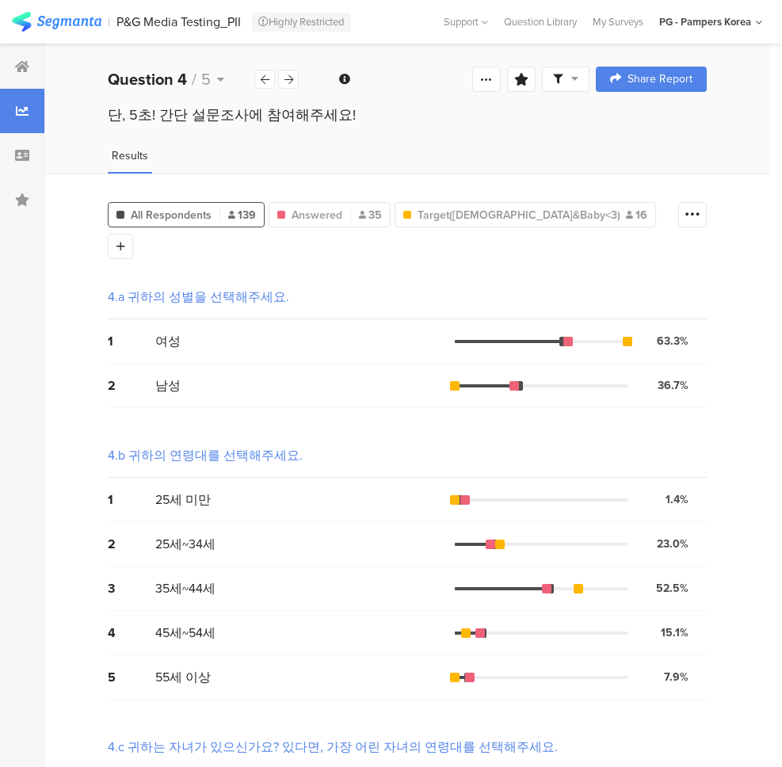
drag, startPoint x: 67, startPoint y: 200, endPoint x: 101, endPoint y: 202, distance: 34.1
click at [67, 200] on div "All Respondents 139 Answered 35 Target([DEMOGRAPHIC_DATA]&Baby<3) 16 Add Segmen…" at bounding box center [407, 566] width 726 height 785
click at [287, 77] on icon at bounding box center [288, 79] width 9 height 10
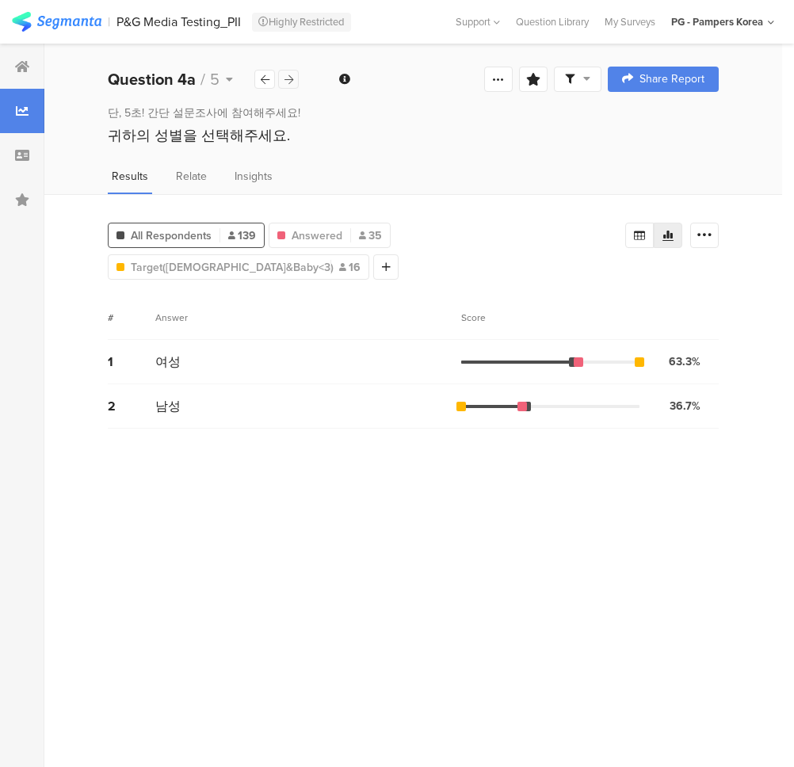
click at [288, 77] on icon at bounding box center [288, 79] width 9 height 10
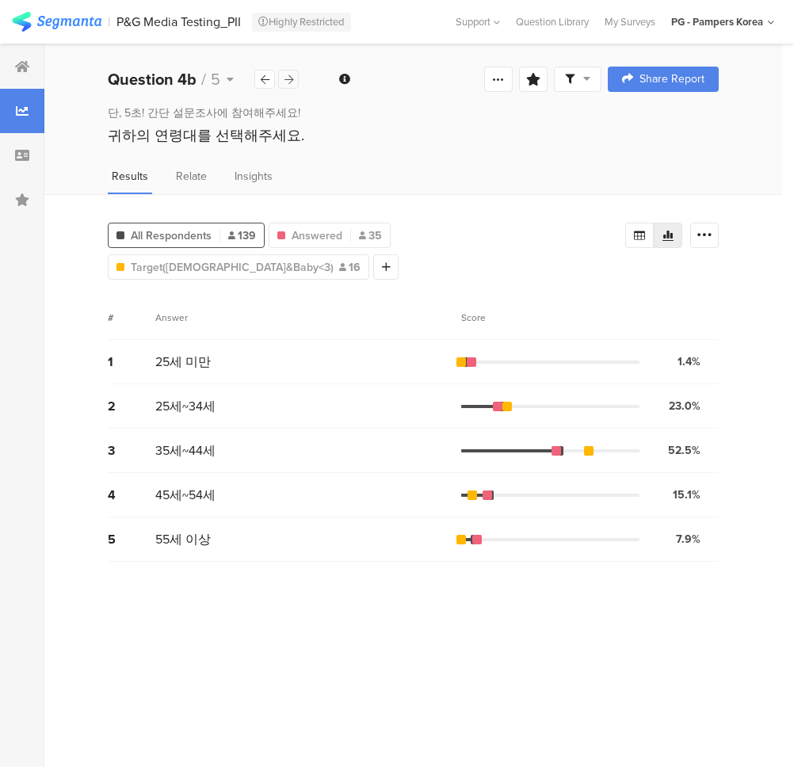
click at [288, 77] on icon at bounding box center [288, 79] width 9 height 10
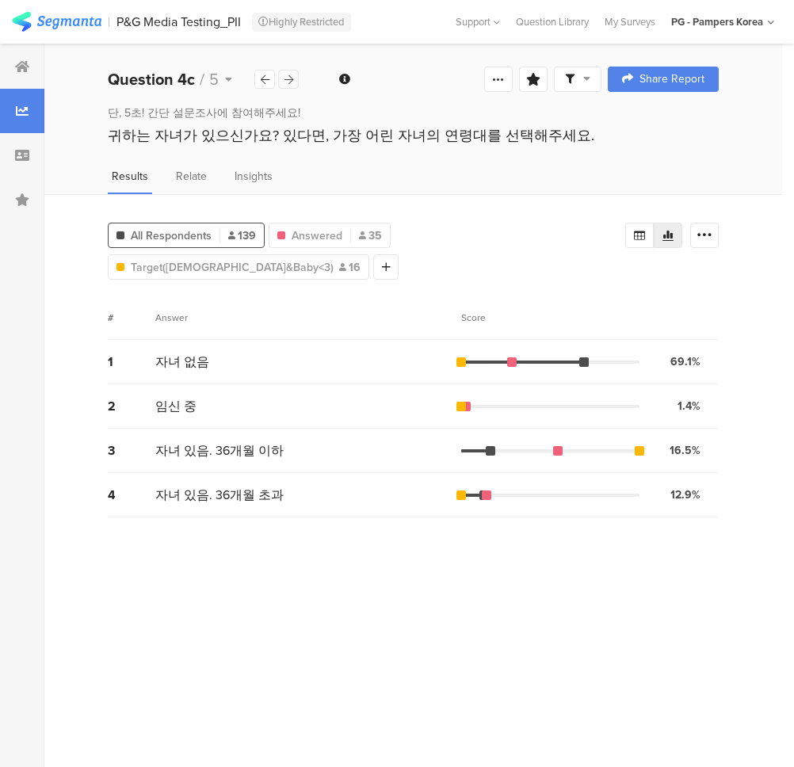
click at [288, 77] on icon at bounding box center [288, 79] width 9 height 10
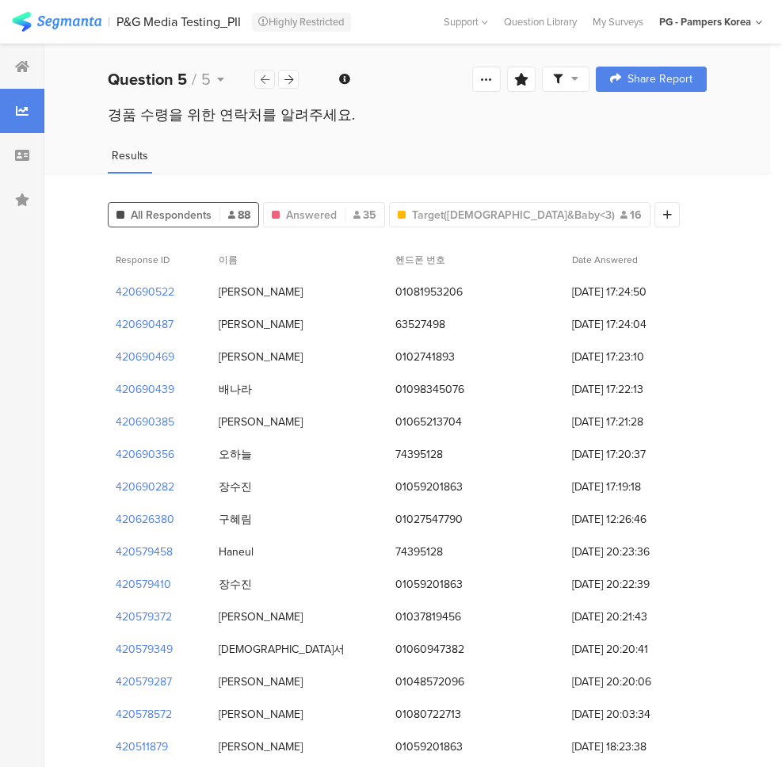
click at [257, 85] on div at bounding box center [264, 79] width 21 height 19
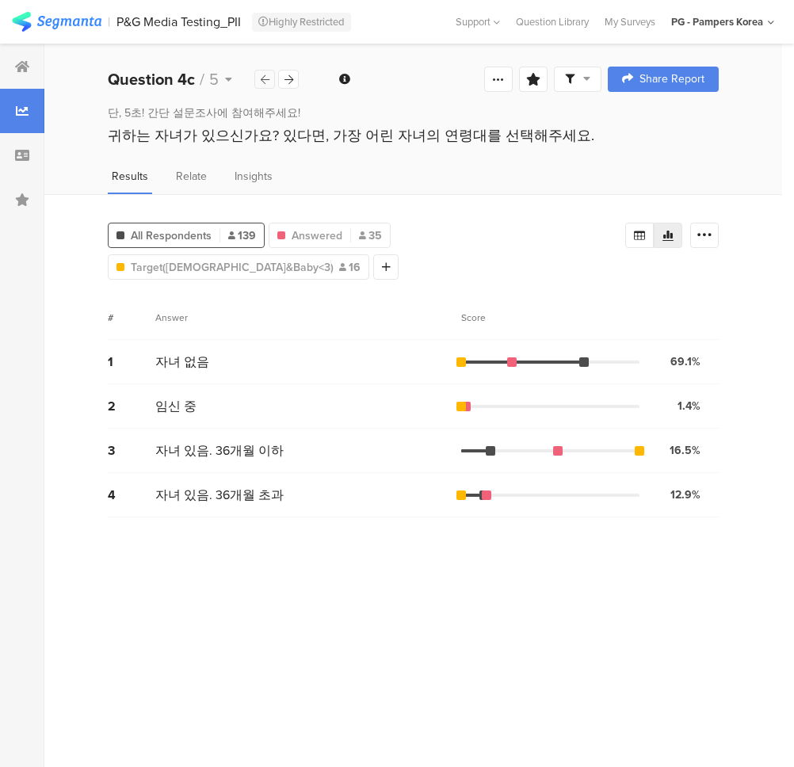
click at [257, 85] on div at bounding box center [264, 79] width 21 height 19
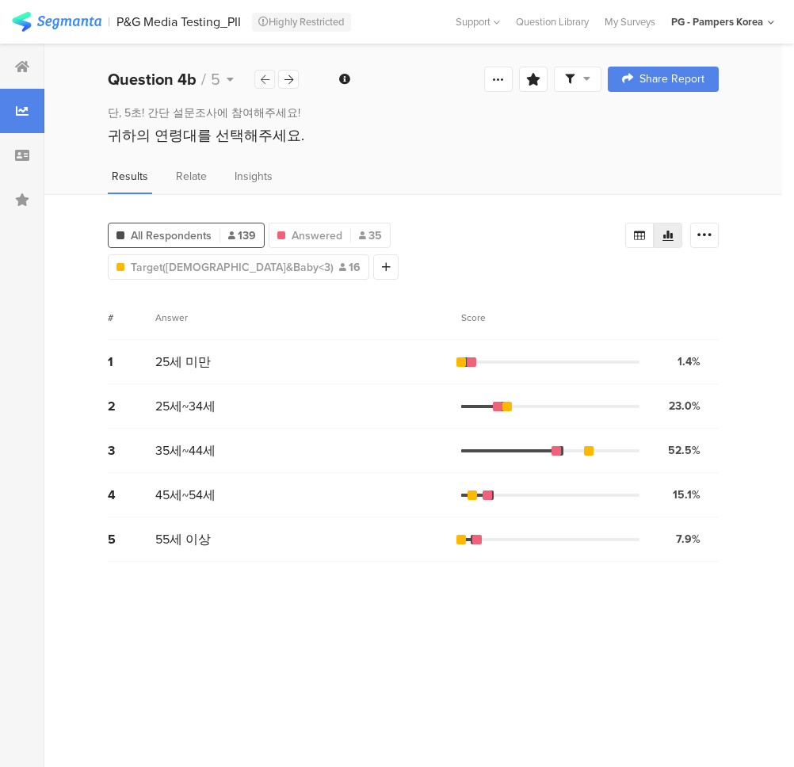
click at [258, 85] on div at bounding box center [264, 79] width 21 height 19
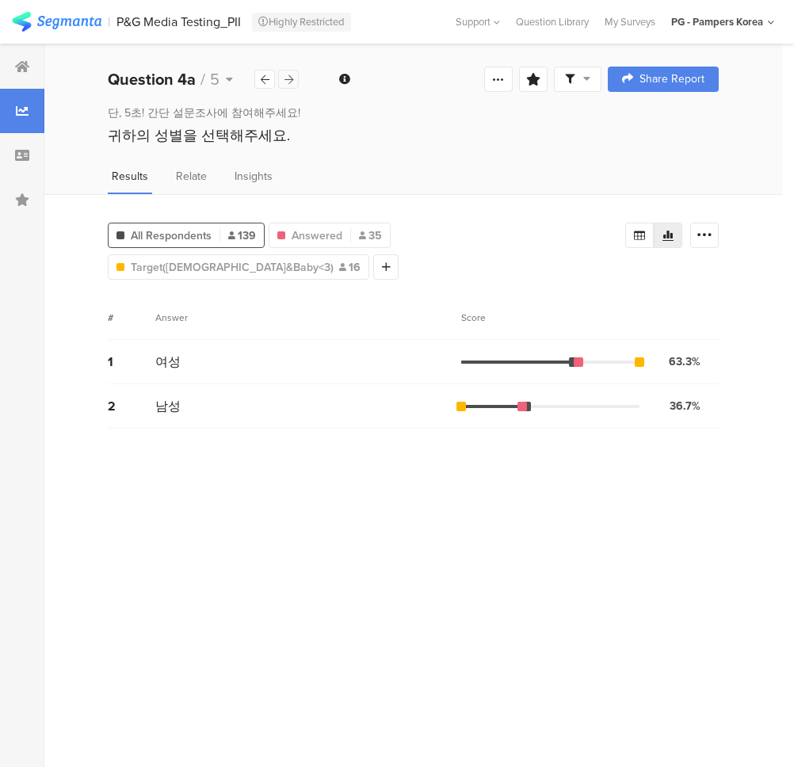
click at [283, 83] on div at bounding box center [288, 79] width 21 height 19
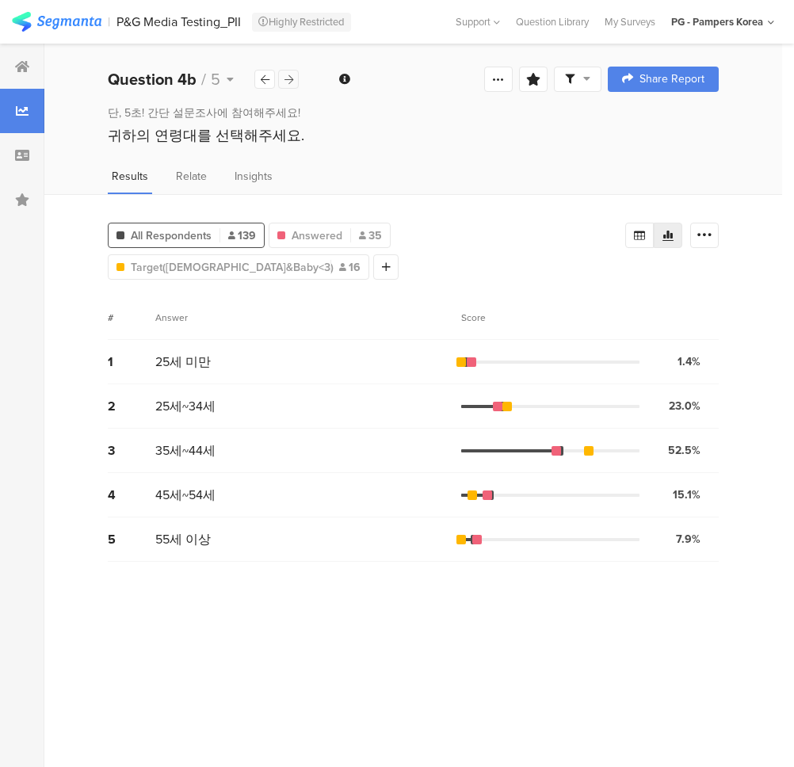
click at [282, 78] on div at bounding box center [288, 79] width 21 height 19
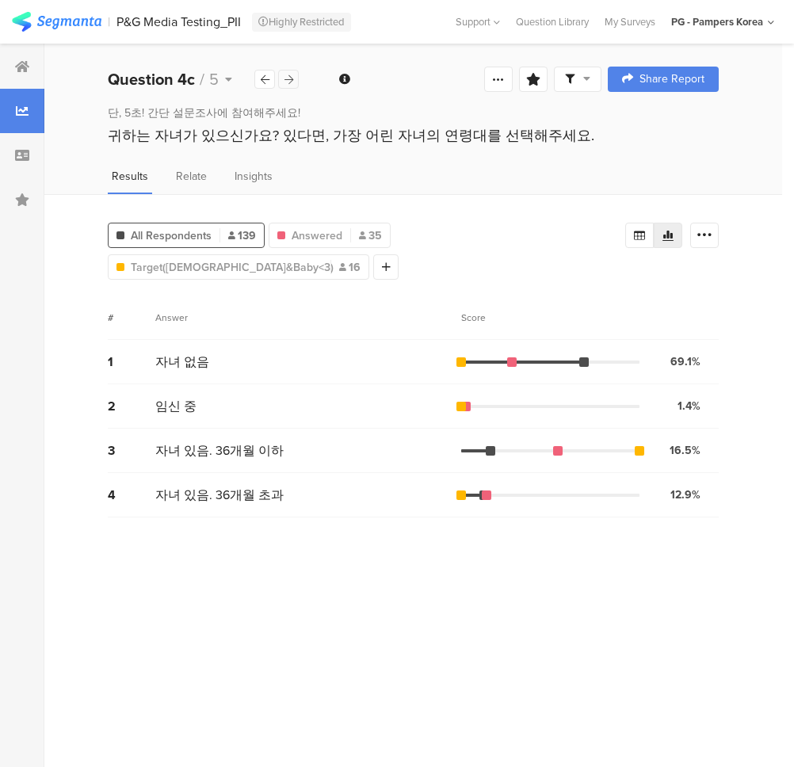
click at [290, 84] on icon at bounding box center [288, 79] width 9 height 10
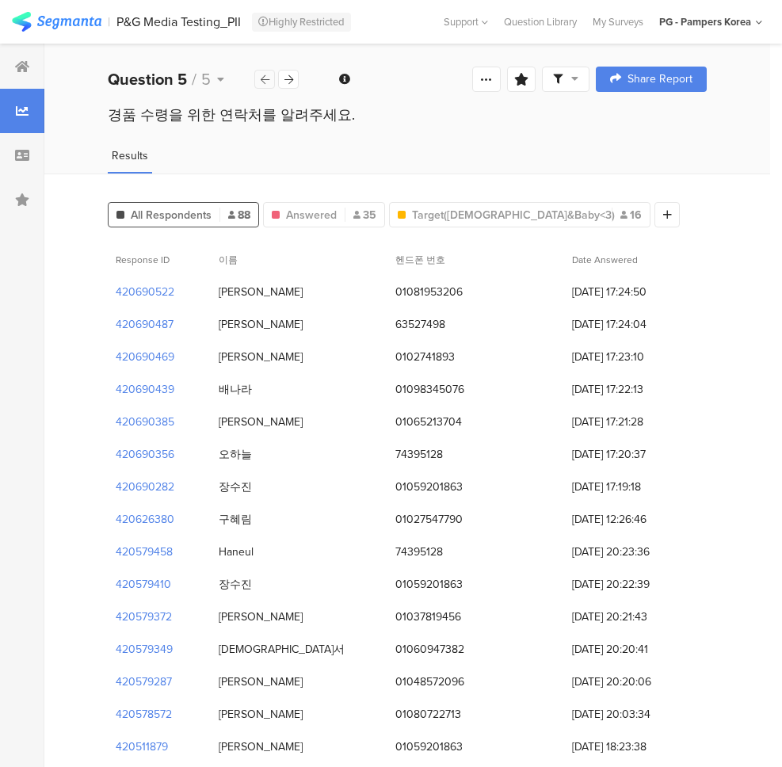
click at [261, 78] on icon at bounding box center [265, 79] width 9 height 10
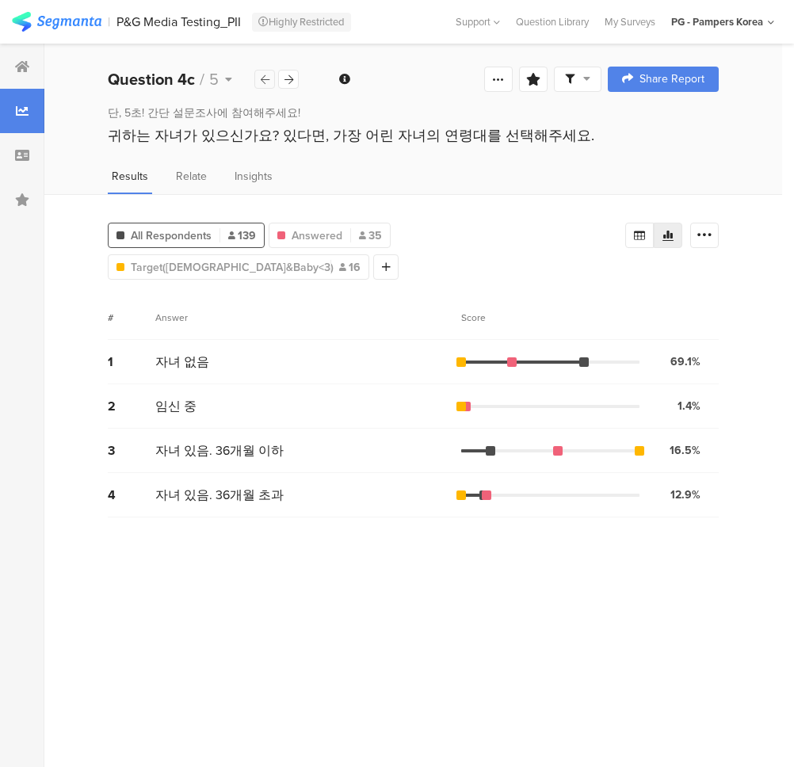
click at [261, 78] on icon at bounding box center [265, 79] width 9 height 10
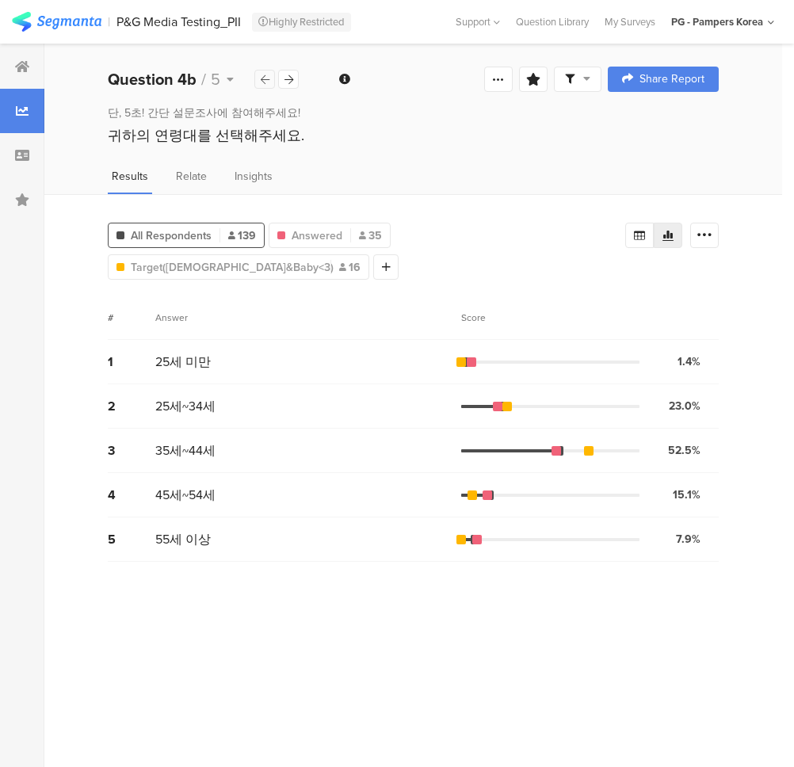
click at [261, 78] on icon at bounding box center [265, 79] width 9 height 10
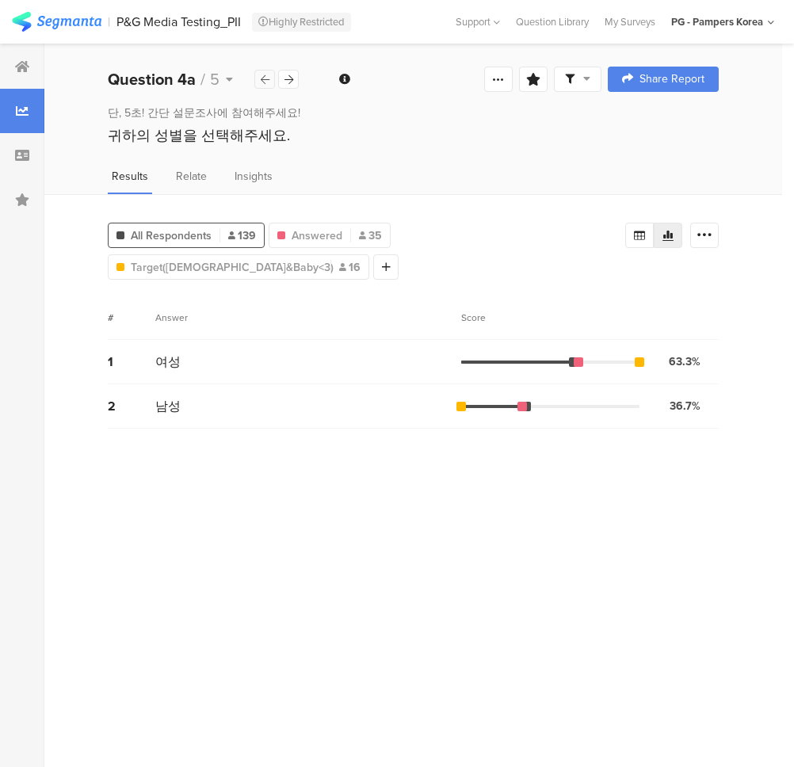
click at [264, 78] on icon at bounding box center [265, 79] width 9 height 10
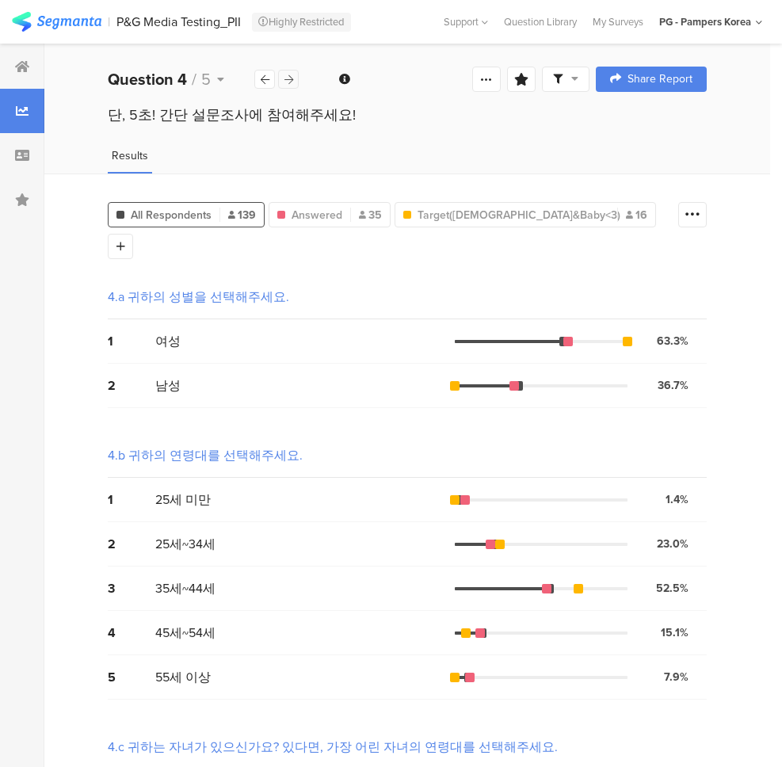
click at [291, 76] on icon at bounding box center [288, 79] width 9 height 10
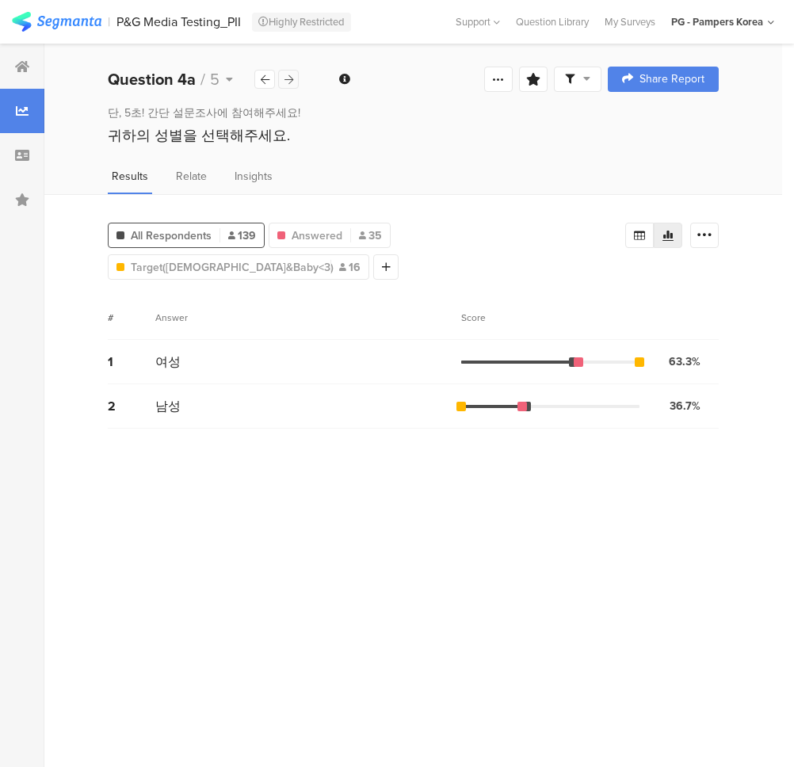
click at [291, 76] on icon at bounding box center [288, 79] width 9 height 10
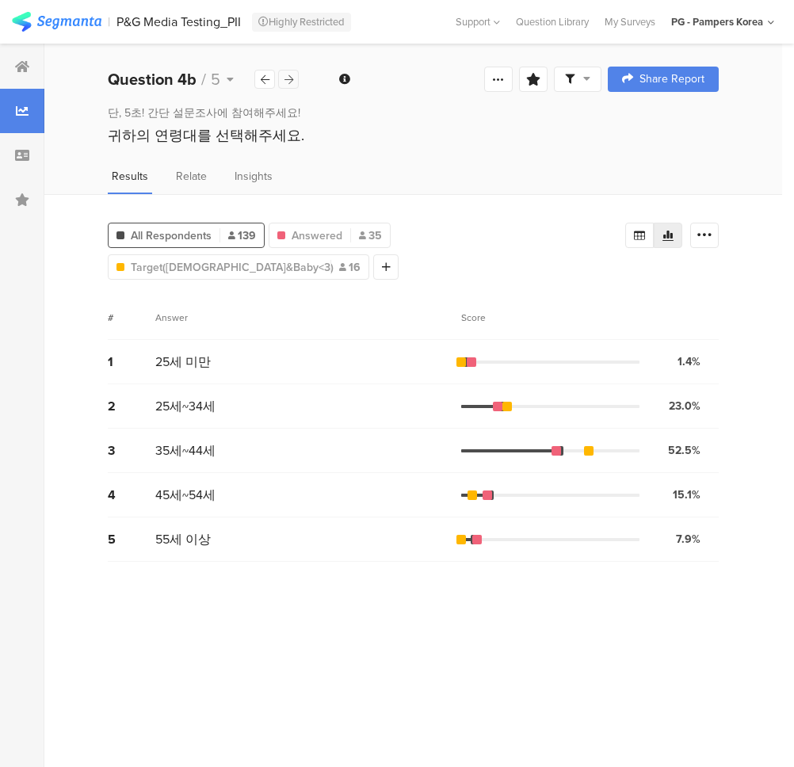
click at [284, 79] on icon at bounding box center [288, 79] width 9 height 10
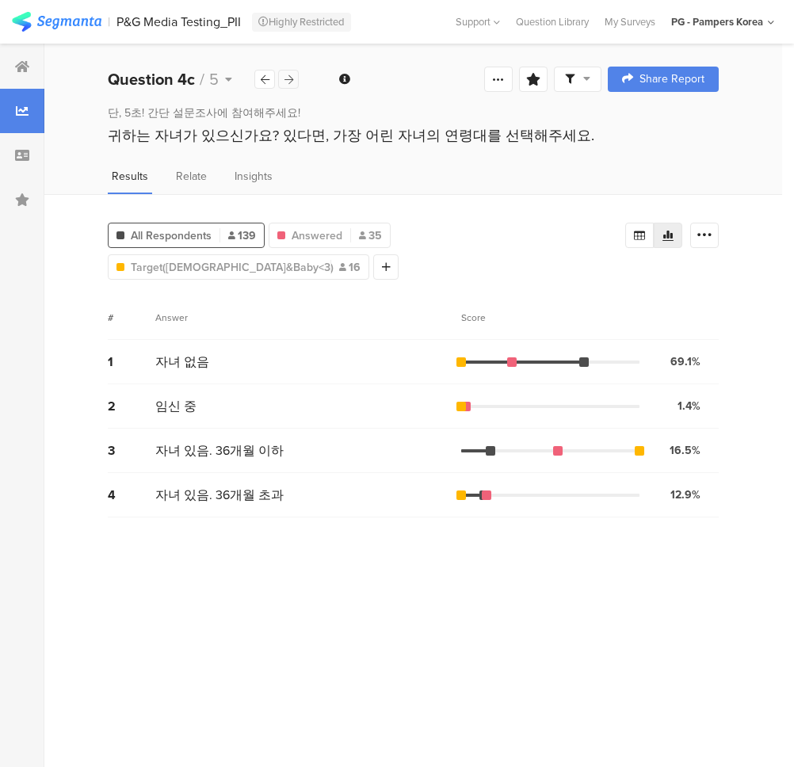
click at [284, 79] on icon at bounding box center [288, 79] width 9 height 10
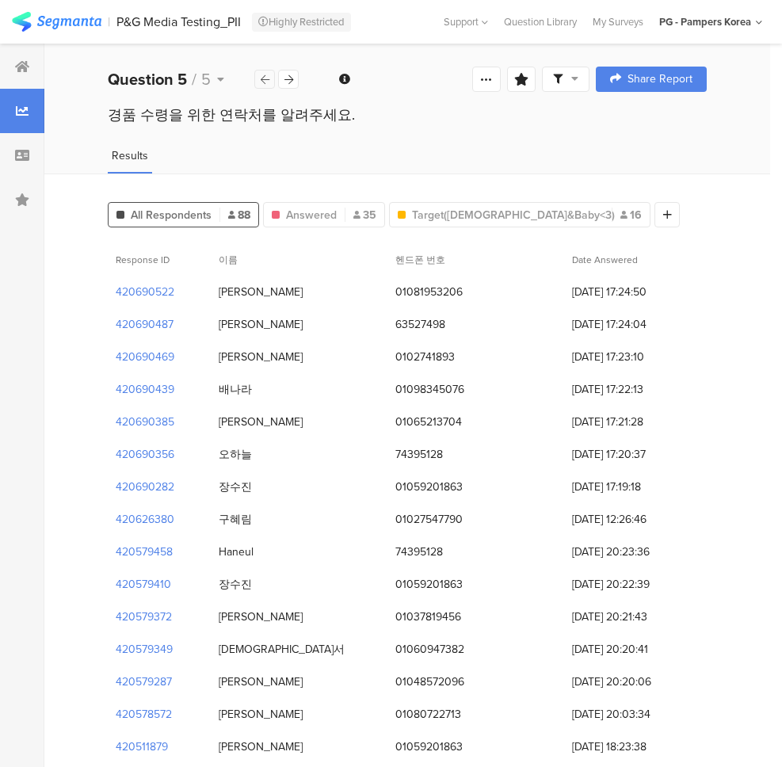
click at [256, 78] on div at bounding box center [264, 79] width 21 height 19
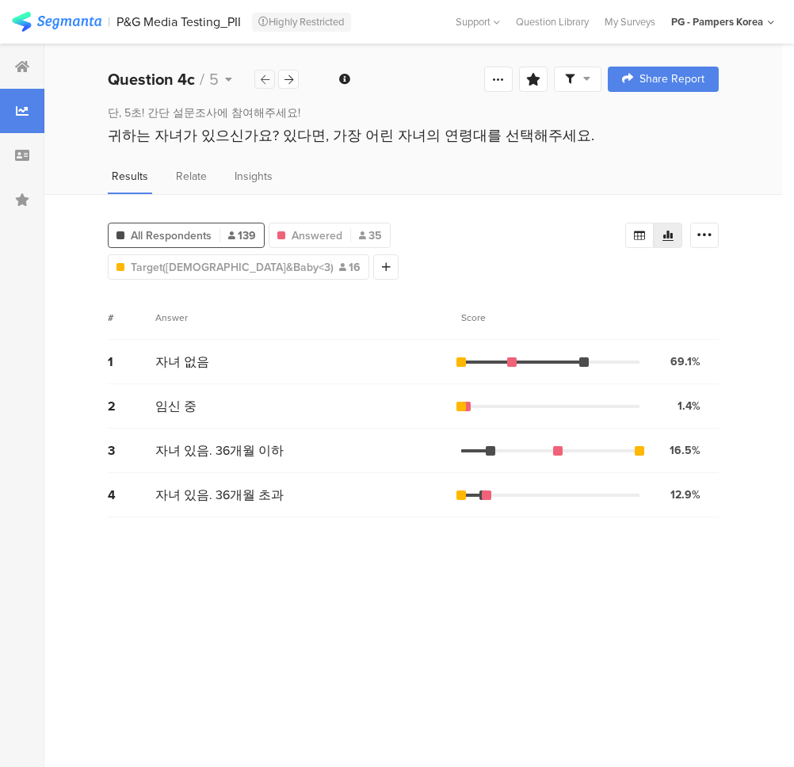
click at [256, 78] on div at bounding box center [264, 79] width 21 height 19
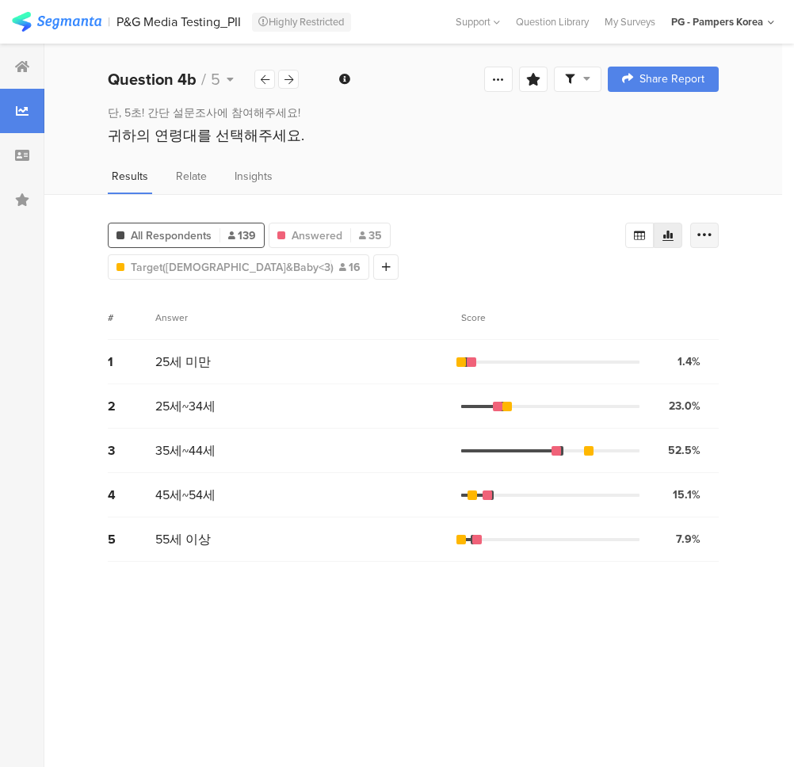
click at [701, 232] on icon at bounding box center [705, 235] width 16 height 16
click at [671, 228] on div at bounding box center [668, 235] width 29 height 25
click at [689, 200] on div "All Respondents 139 Answered 35 Target([DEMOGRAPHIC_DATA]&Baby<3) 16 Add Segmen…" at bounding box center [413, 480] width 738 height 573
click at [638, 236] on icon at bounding box center [639, 236] width 11 height 10
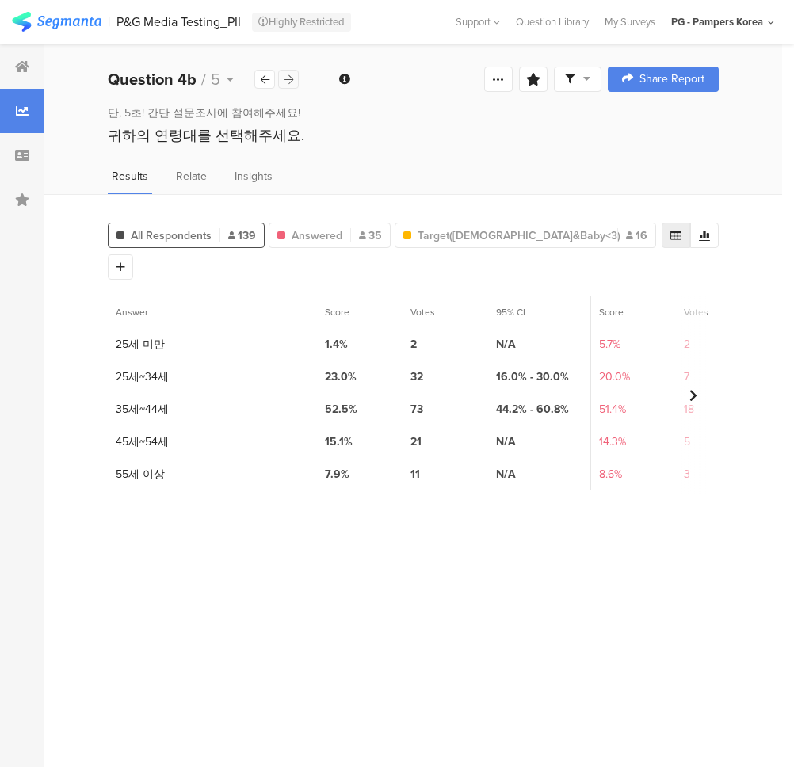
click at [291, 77] on icon at bounding box center [288, 79] width 9 height 10
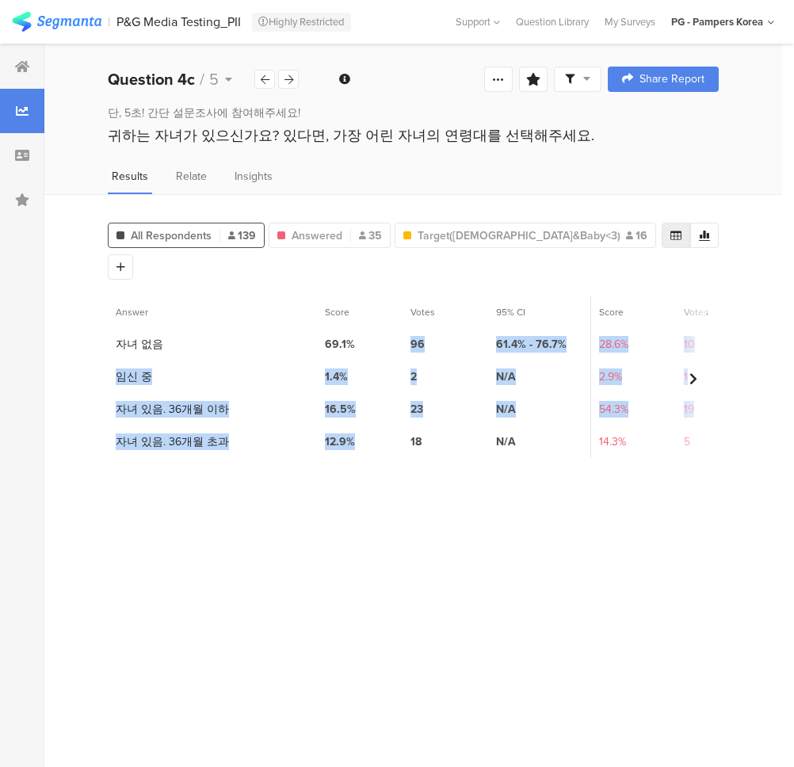
drag, startPoint x: 352, startPoint y: 342, endPoint x: 350, endPoint y: 425, distance: 83.2
click at [350, 425] on div "1 자녀 없음 69.1% 96 61.4% - 76.7% 28.6% 10 N/A 0.0% 0 N/A 2 임신 중 1.4% 2 N/A 2.9% 1…" at bounding box center [623, 393] width 1031 height 130
drag, startPoint x: 381, startPoint y: 482, endPoint x: 391, endPoint y: 458, distance: 25.6
click at [382, 482] on section "Answer Score Votes 95% CI Score Votes 95% CI Score Votes 95% CI 1 자녀 없음 69.1% 9…" at bounding box center [413, 526] width 611 height 460
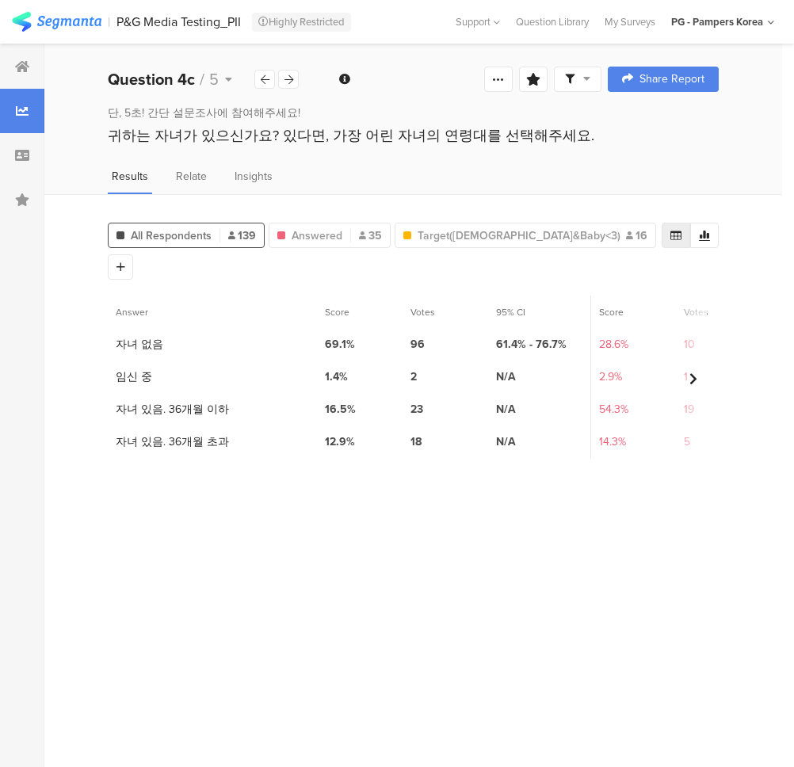
drag, startPoint x: 415, startPoint y: 508, endPoint x: 425, endPoint y: 456, distance: 53.2
click at [415, 505] on section "Answer Score Votes 95% CI Score Votes 95% CI Score Votes 95% CI 1 자녀 없음 69.1% 9…" at bounding box center [413, 526] width 611 height 460
drag, startPoint x: 410, startPoint y: 567, endPoint x: 409, endPoint y: 551, distance: 16.7
click at [410, 565] on section "Answer Score Votes 95% CI Score Votes 95% CI Score Votes 95% CI 1 자녀 없음 69.1% 9…" at bounding box center [413, 526] width 611 height 460
click at [283, 83] on div at bounding box center [288, 79] width 21 height 19
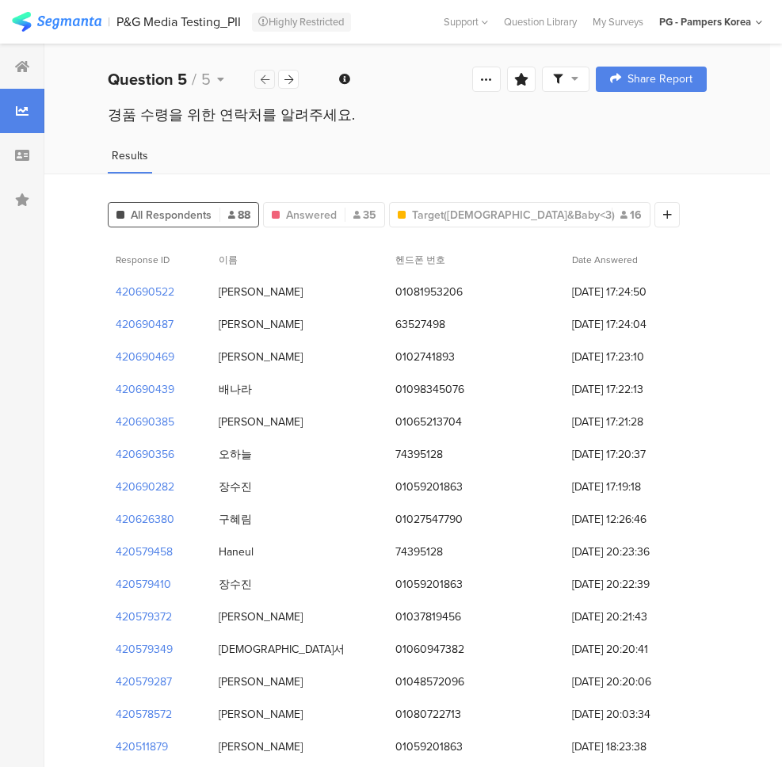
click at [265, 74] on icon at bounding box center [265, 79] width 9 height 10
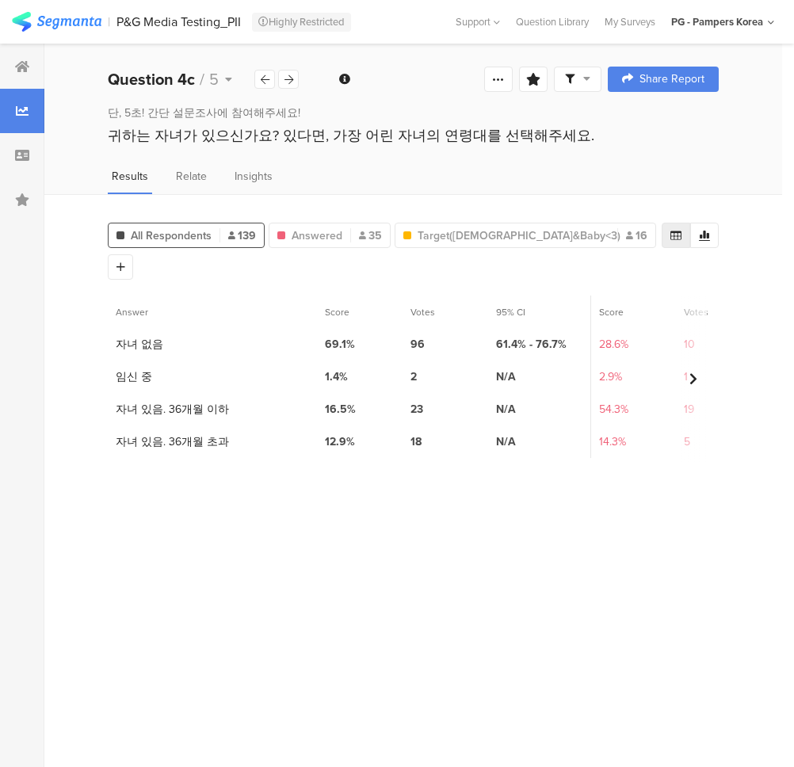
click at [392, 465] on section "Answer Score Votes 95% CI Score Votes 95% CI Score Votes 95% CI 1 자녀 없음 69.1% 9…" at bounding box center [413, 526] width 611 height 460
drag, startPoint x: 106, startPoint y: 308, endPoint x: 155, endPoint y: 313, distance: 49.4
click at [155, 313] on div "All Respondents 139 Answered 35 Target([DEMOGRAPHIC_DATA]&Baby<3) 16 Add Segmen…" at bounding box center [413, 480] width 738 height 573
click at [351, 393] on div "16.5%" at bounding box center [360, 409] width 86 height 32
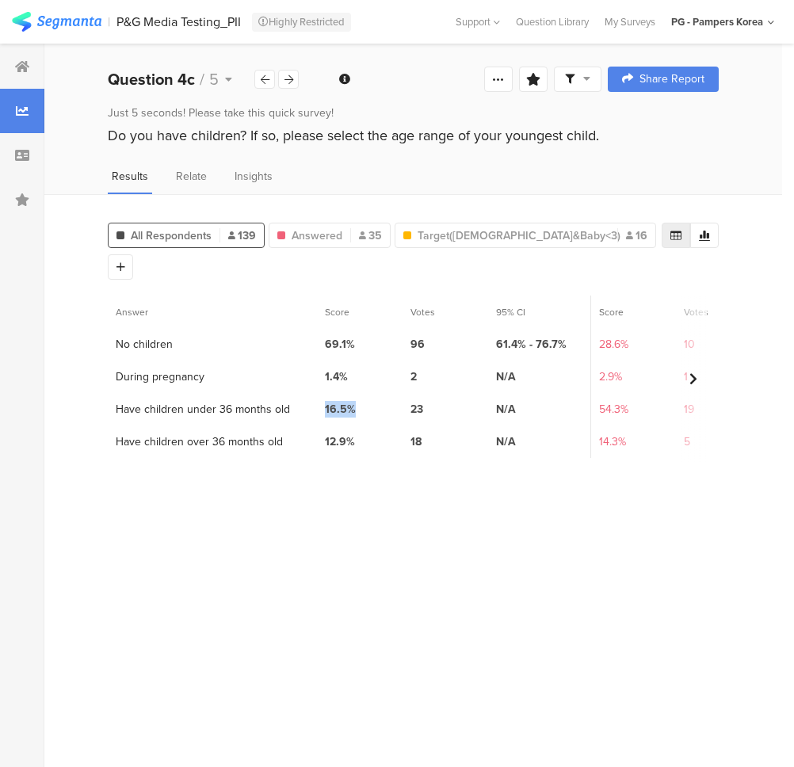
drag, startPoint x: 358, startPoint y: 369, endPoint x: 321, endPoint y: 372, distance: 37.4
click at [321, 393] on div "16.5%" at bounding box center [360, 409] width 86 height 32
click at [373, 542] on section "Answer Score Votes 95% CI Score Votes 95% CI Score Votes 95% CI 1 No children 6…" at bounding box center [413, 526] width 611 height 460
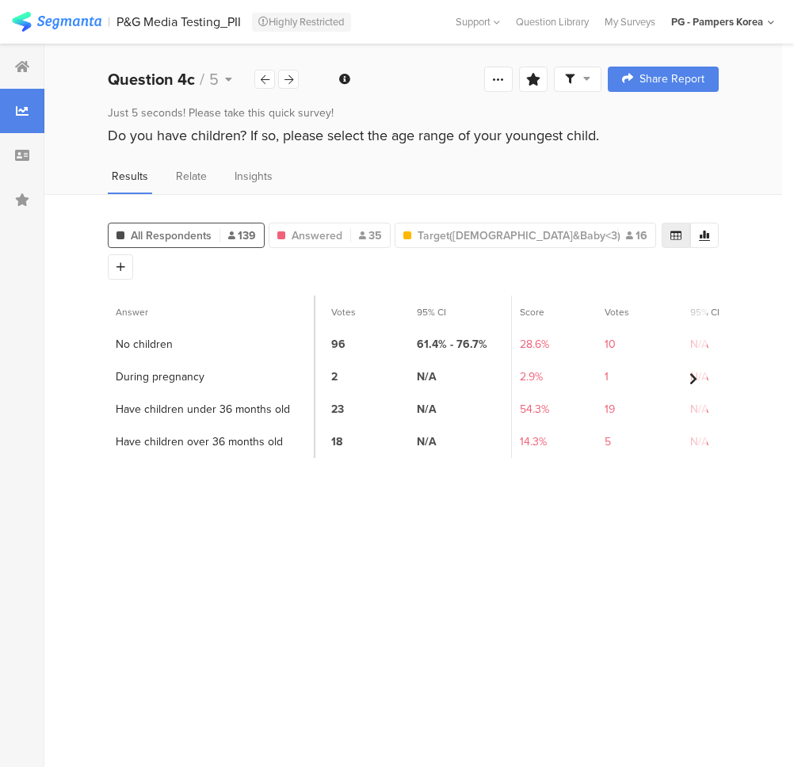
scroll to position [0, 74]
drag, startPoint x: 354, startPoint y: 304, endPoint x: 304, endPoint y: 307, distance: 50.0
click at [304, 307] on div ""gclid" exists" at bounding box center [344, 305] width 86 height 13
click at [356, 307] on div ""gclid" exists" at bounding box center [344, 305] width 86 height 13
drag, startPoint x: 347, startPoint y: 309, endPoint x: 297, endPoint y: 310, distance: 49.9
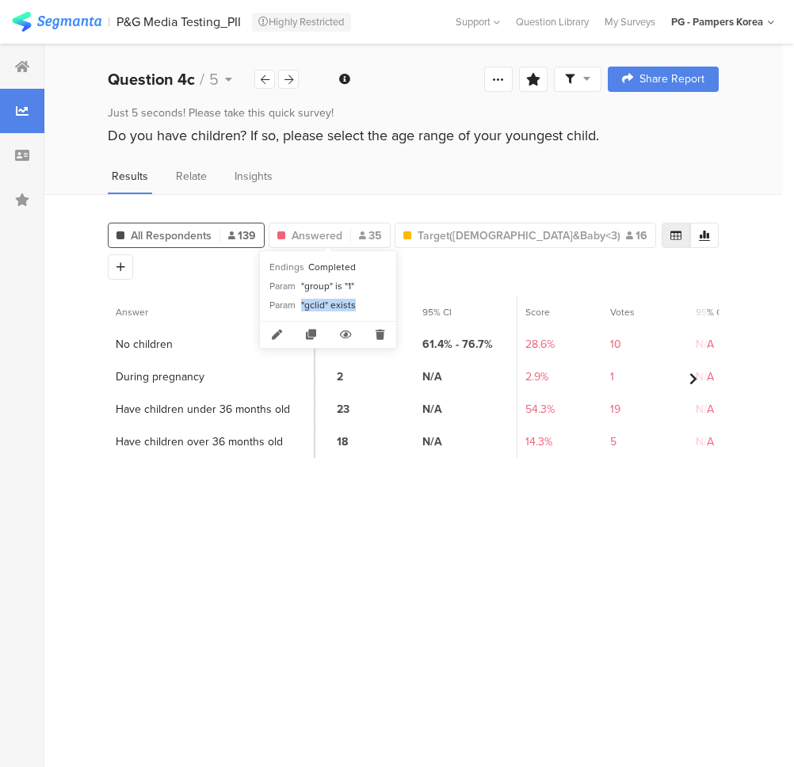
click at [297, 310] on div "Endings Completed Param "group" is "1" Param "gclid" exists" at bounding box center [328, 286] width 136 height 70
click at [303, 306] on font ""gclid" exists" at bounding box center [328, 305] width 55 height 14
drag, startPoint x: 307, startPoint y: 306, endPoint x: 323, endPoint y: 305, distance: 15.1
click at [323, 305] on font ""gclid" exists" at bounding box center [328, 305] width 55 height 14
click at [323, 304] on font ""gclid" exists" at bounding box center [328, 305] width 55 height 14
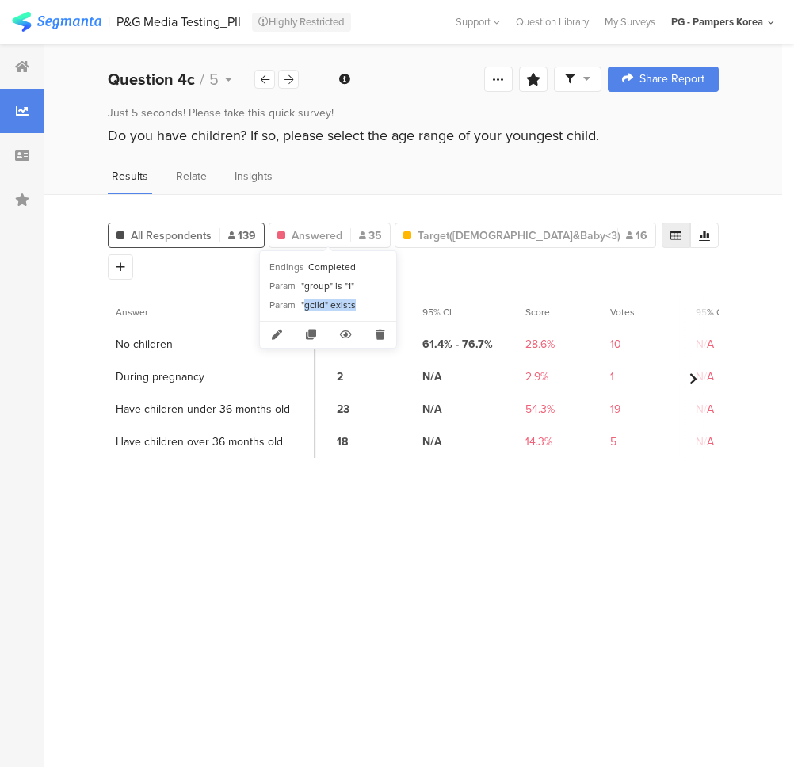
drag, startPoint x: 355, startPoint y: 306, endPoint x: 304, endPoint y: 307, distance: 51.5
click at [304, 307] on div ""gclid" exists" at bounding box center [344, 305] width 86 height 13
click at [313, 304] on font ""gclid" exists" at bounding box center [328, 305] width 55 height 14
drag, startPoint x: 282, startPoint y: 303, endPoint x: 357, endPoint y: 303, distance: 75.3
click at [357, 303] on section "Param "gclid" exists" at bounding box center [327, 305] width 117 height 13
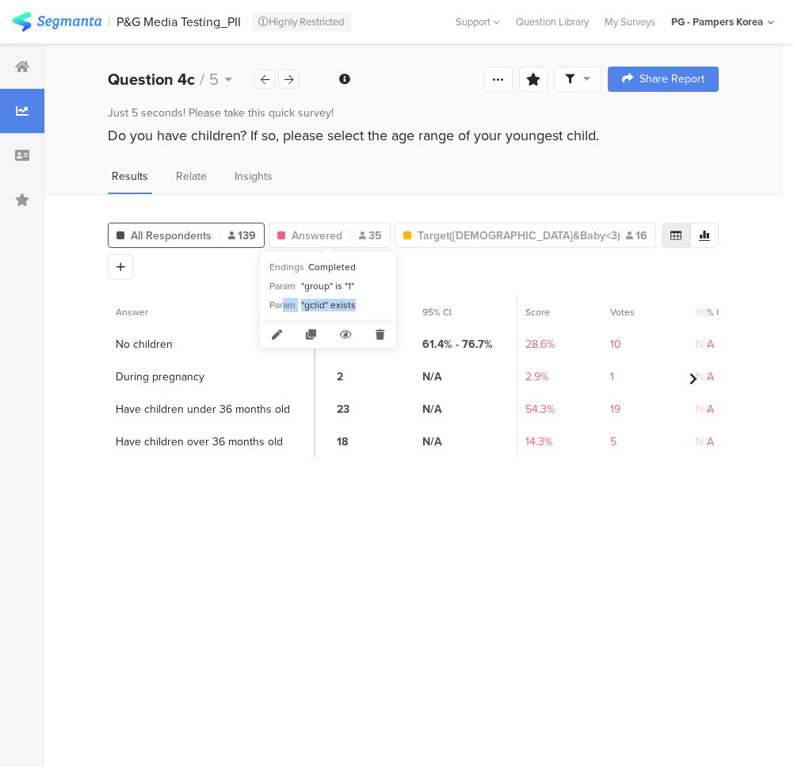
click at [357, 303] on div ""gclid" exists" at bounding box center [344, 305] width 86 height 13
click at [246, 231] on span "139" at bounding box center [242, 235] width 28 height 17
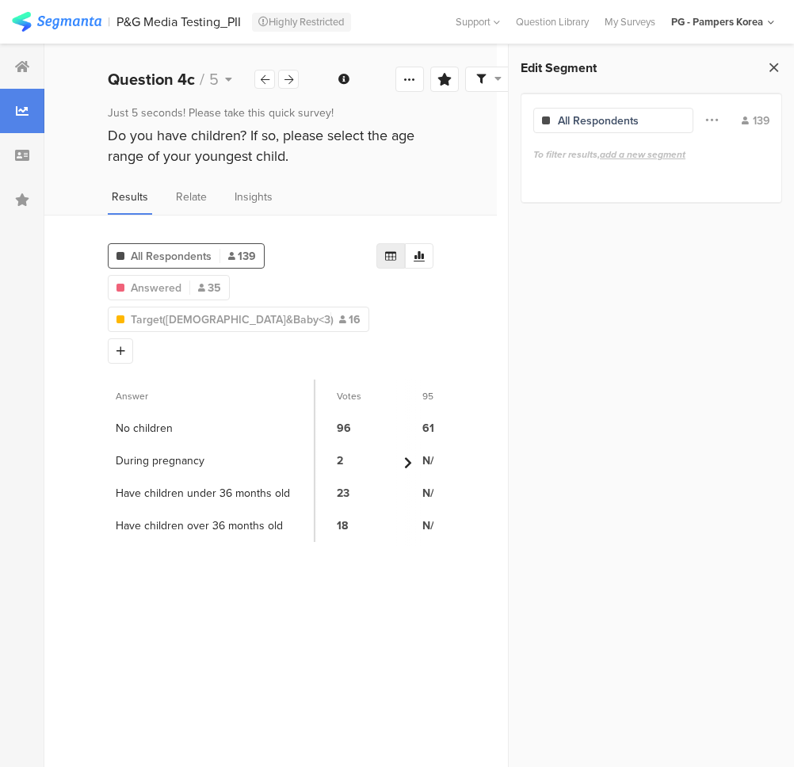
click at [773, 60] on icon at bounding box center [774, 67] width 17 height 22
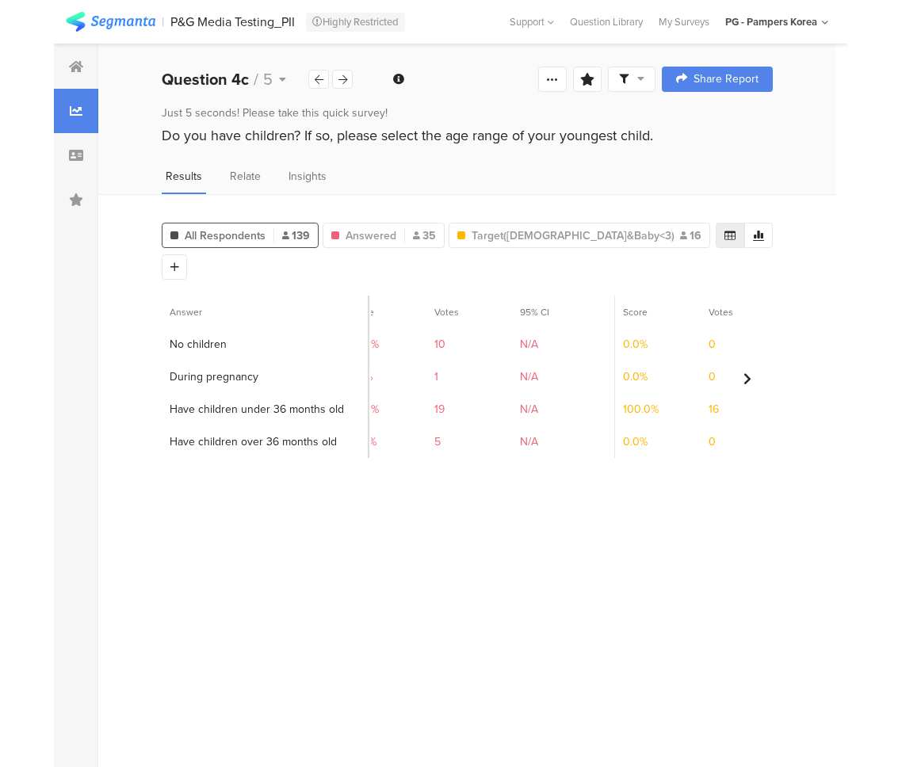
scroll to position [0, 300]
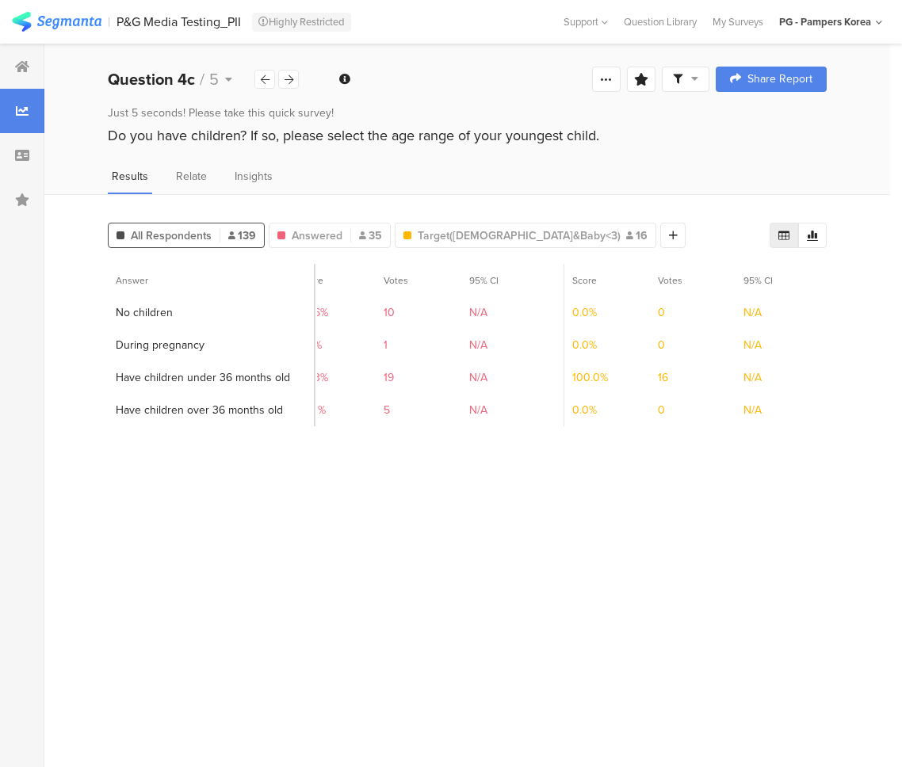
drag, startPoint x: 635, startPoint y: 506, endPoint x: 635, endPoint y: 490, distance: 15.8
click at [635, 501] on section "Answer Score Votes 95% CI Score Votes 95% CI Score Votes 95% CI 1 No children 6…" at bounding box center [467, 509] width 719 height 491
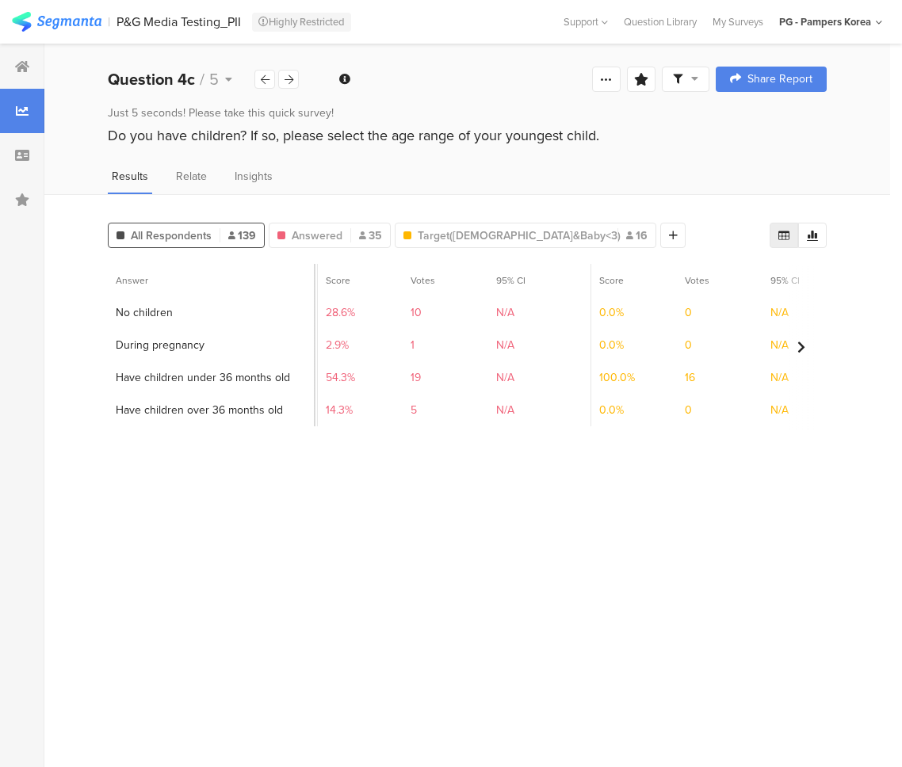
scroll to position [0, 277]
click at [623, 510] on section "Answer Score Votes 95% CI Score Votes 95% CI Score Votes 95% CI 1 No children 6…" at bounding box center [467, 509] width 719 height 491
